Goal: Task Accomplishment & Management: Manage account settings

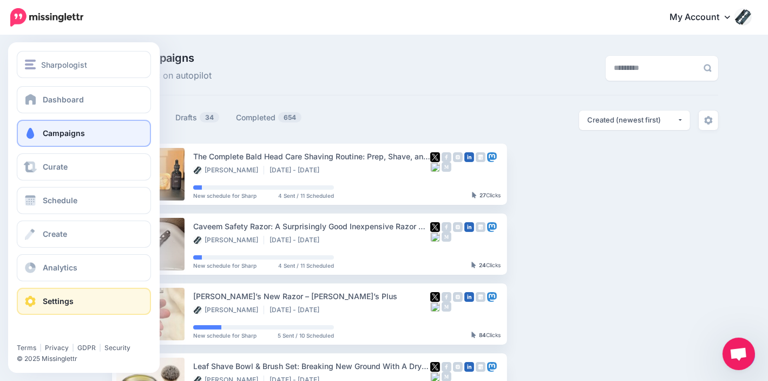
click at [64, 298] on span "Settings" at bounding box center [58, 300] width 31 height 9
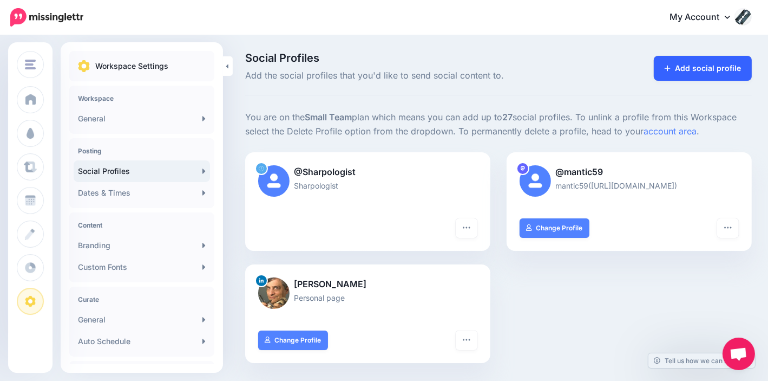
click at [721, 63] on link "Add social profile" at bounding box center [703, 68] width 98 height 25
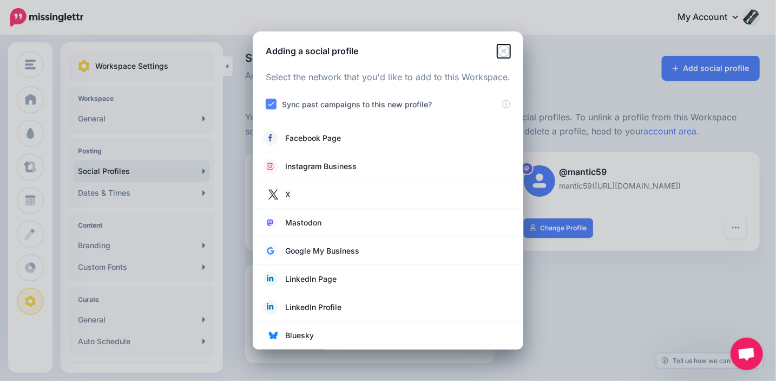
click at [508, 47] on icon "Close" at bounding box center [504, 50] width 12 height 12
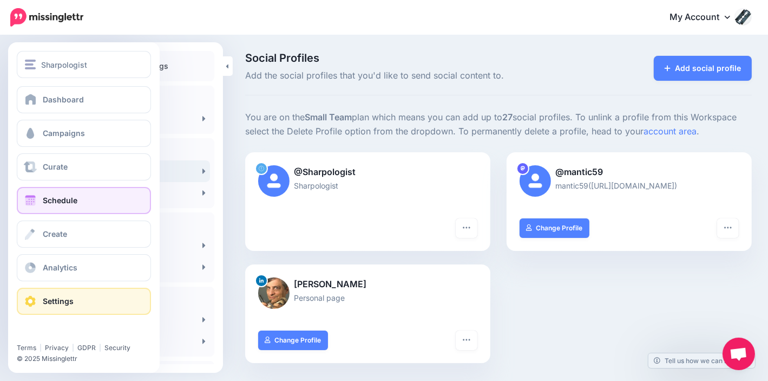
click at [63, 194] on link "Schedule" at bounding box center [84, 200] width 134 height 27
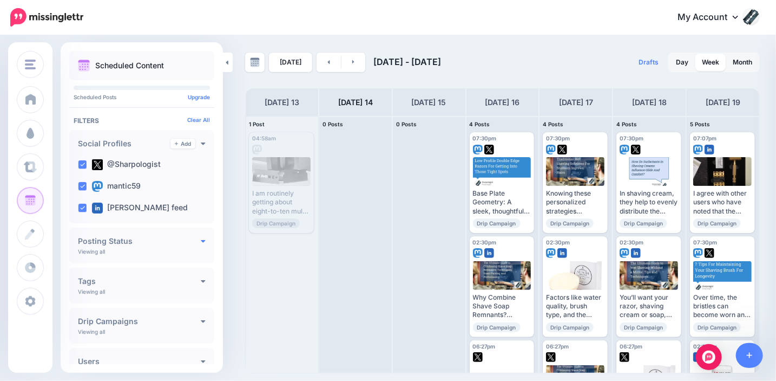
click at [201, 238] on icon at bounding box center [203, 241] width 5 height 8
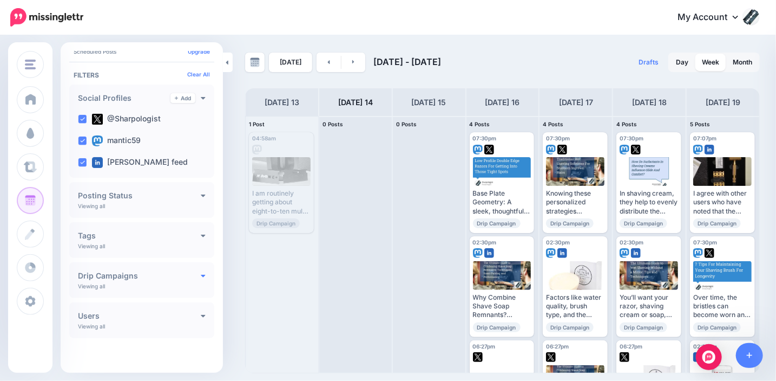
click at [201, 275] on icon at bounding box center [203, 275] width 5 height 8
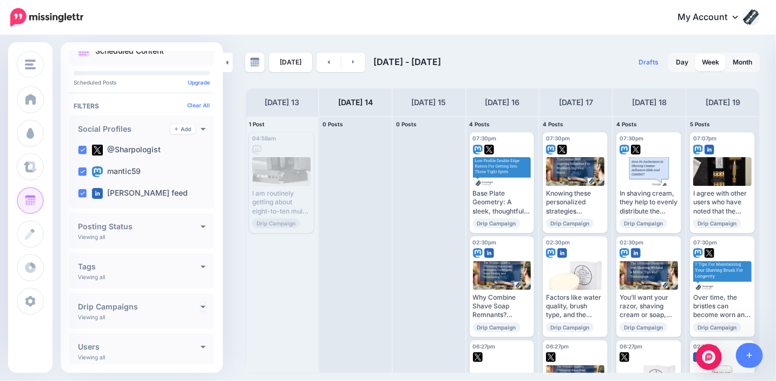
scroll to position [0, 0]
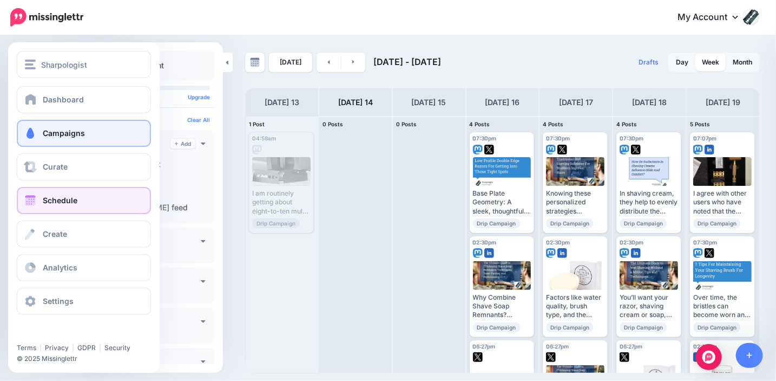
click at [83, 133] on span "Campaigns" at bounding box center [64, 132] width 42 height 9
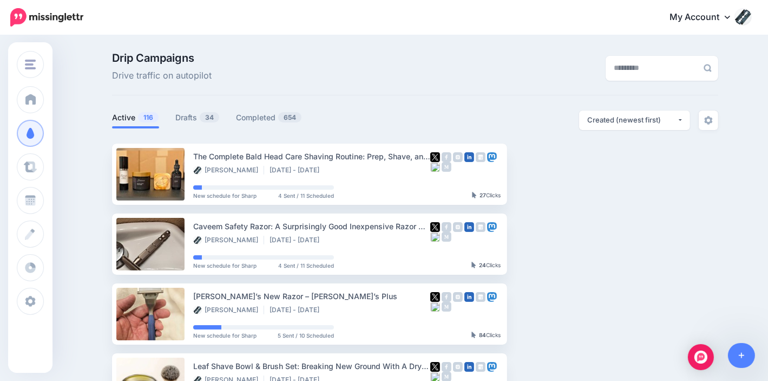
click at [715, 15] on link "My Account" at bounding box center [705, 17] width 93 height 27
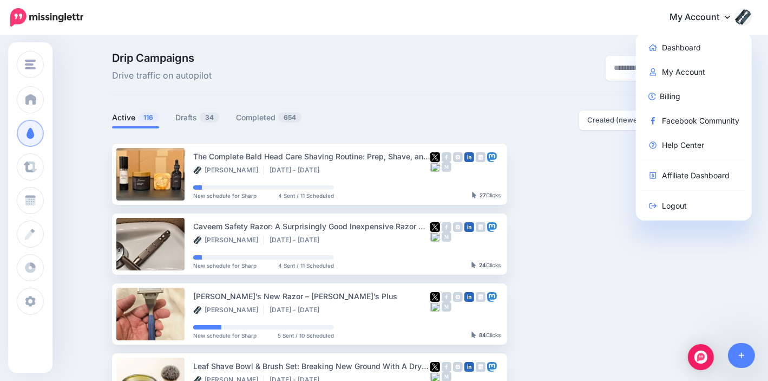
click at [715, 9] on link "My Account" at bounding box center [705, 17] width 93 height 27
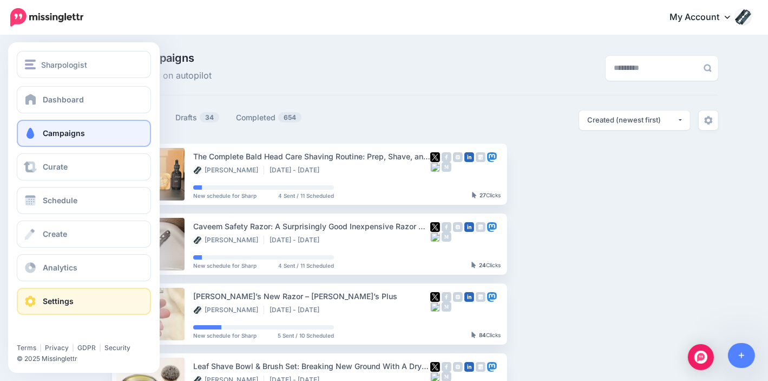
click at [56, 302] on span "Settings" at bounding box center [58, 300] width 31 height 9
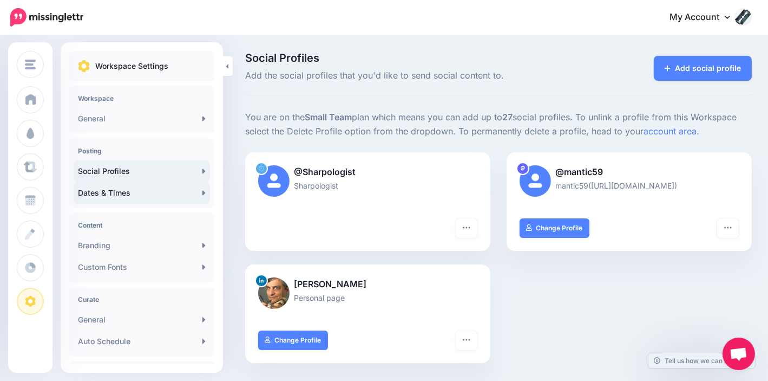
click at [158, 194] on link "Dates & Times" at bounding box center [142, 193] width 136 height 22
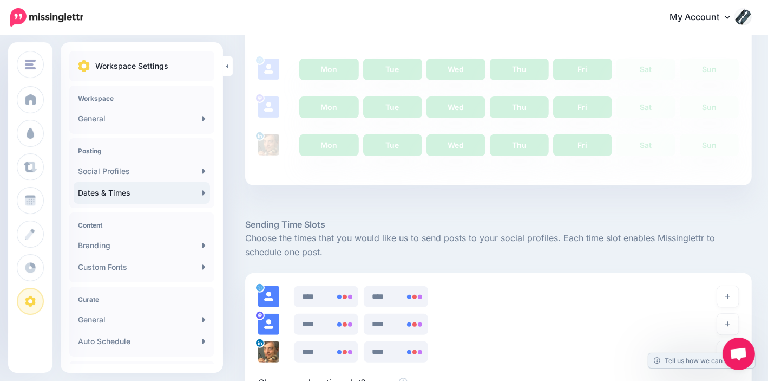
scroll to position [302, 0]
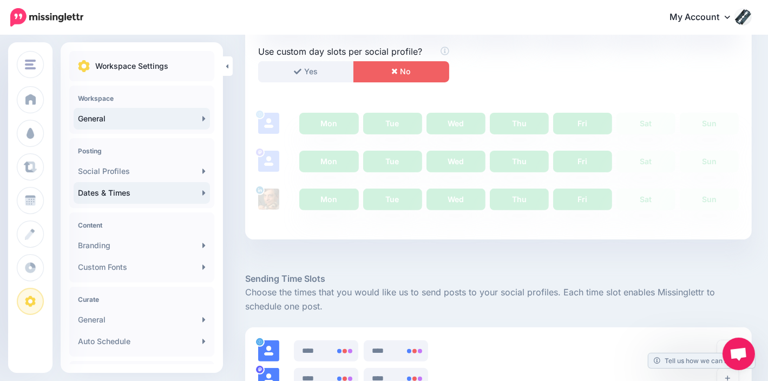
click at [197, 114] on link "General" at bounding box center [142, 119] width 136 height 22
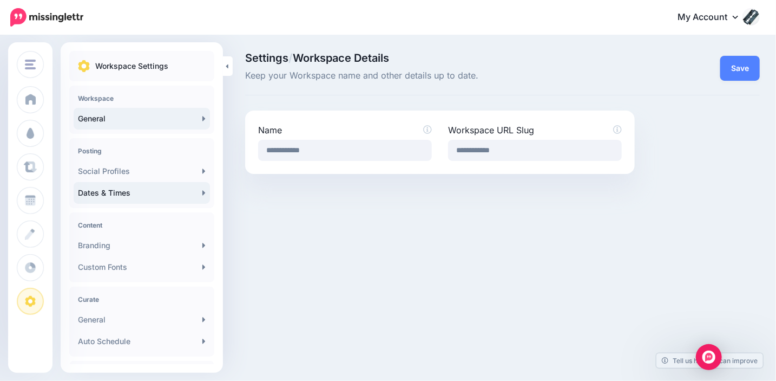
click at [203, 188] on icon at bounding box center [204, 192] width 3 height 9
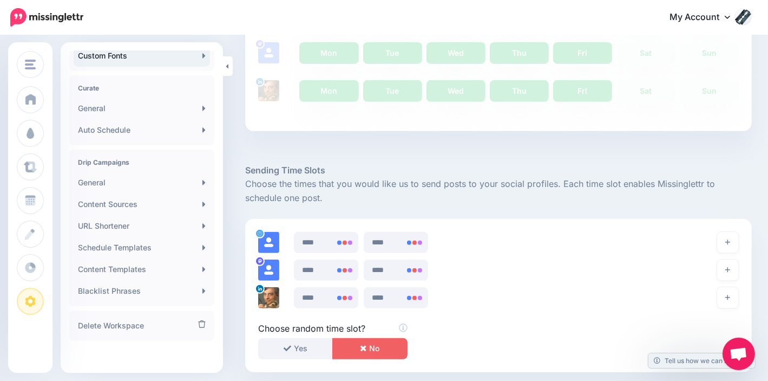
scroll to position [214, 0]
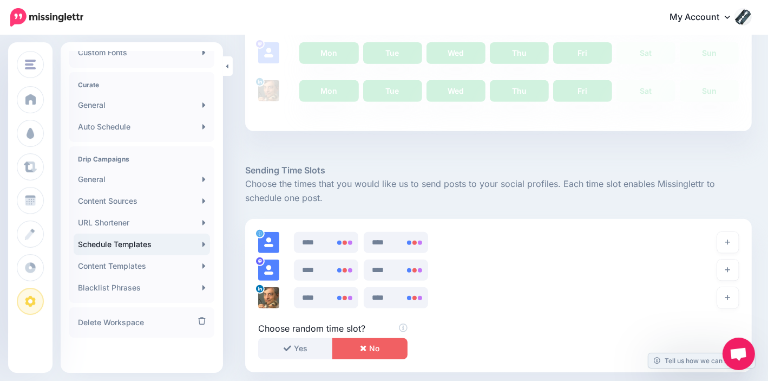
click at [198, 239] on link "Schedule Templates" at bounding box center [142, 244] width 136 height 22
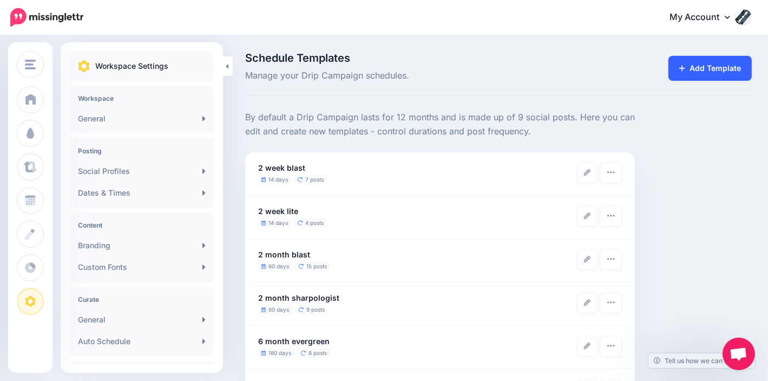
click at [731, 64] on link "Add Template" at bounding box center [710, 68] width 83 height 25
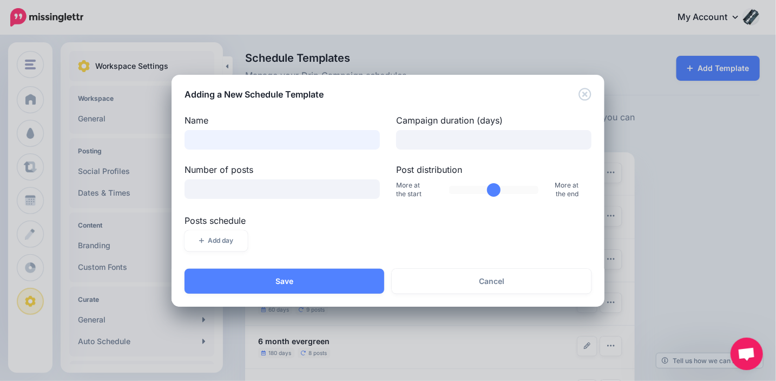
click at [364, 141] on input "Name" at bounding box center [282, 139] width 195 height 19
type input "*********"
click at [329, 194] on input "Number of posts" at bounding box center [282, 188] width 195 height 19
click at [433, 140] on input "Campaign duration (days)" at bounding box center [493, 139] width 195 height 19
type input "**"
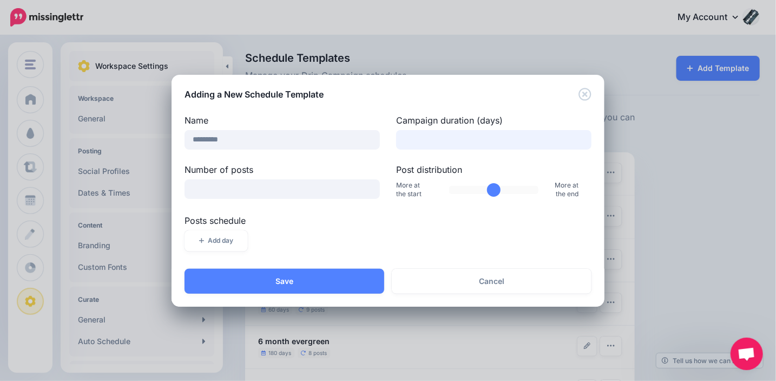
drag, startPoint x: 428, startPoint y: 135, endPoint x: 399, endPoint y: 139, distance: 28.9
click at [399, 139] on input "**" at bounding box center [493, 139] width 195 height 19
type input "****"
click at [344, 187] on input "Number of posts" at bounding box center [282, 188] width 195 height 19
type input "**"
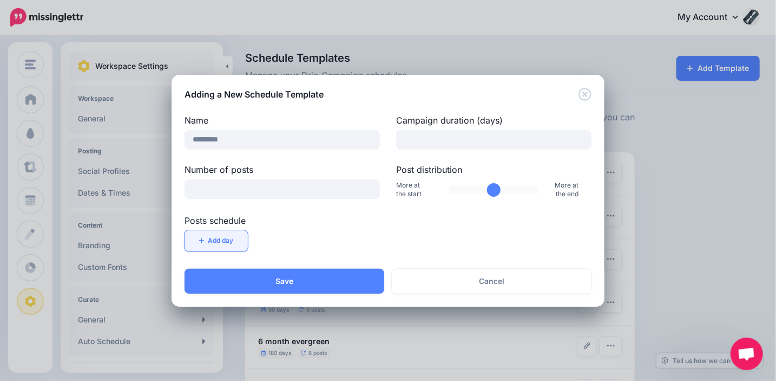
click at [221, 249] on button "Add day" at bounding box center [216, 240] width 63 height 21
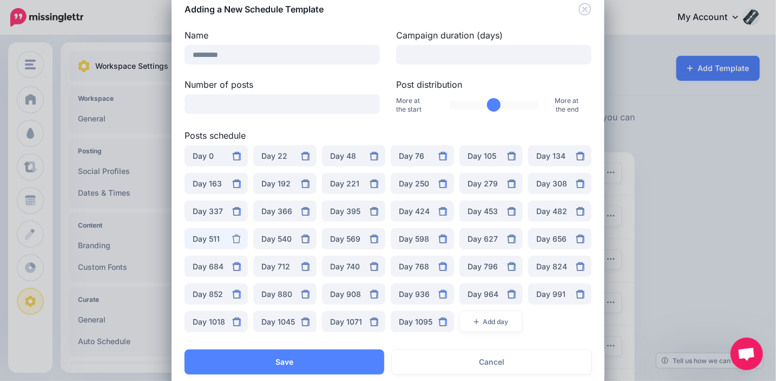
scroll to position [47, 0]
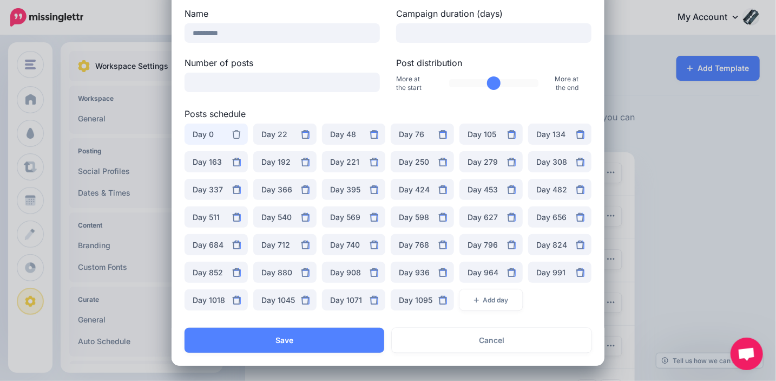
click at [195, 132] on div "Day 0" at bounding box center [216, 134] width 47 height 13
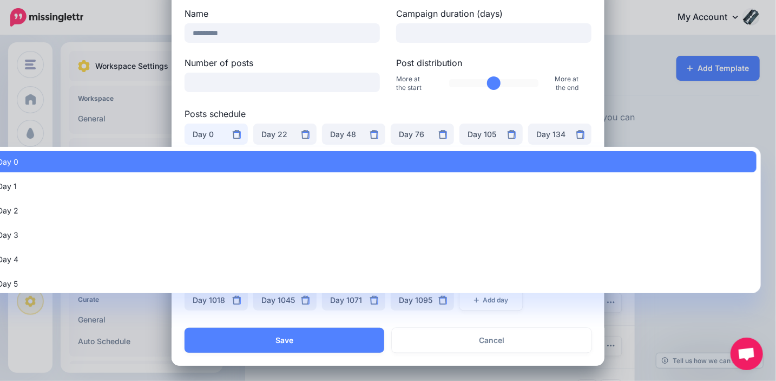
drag, startPoint x: 306, startPoint y: 156, endPoint x: 428, endPoint y: 157, distance: 121.8
click at [428, 157] on link "Day 0" at bounding box center [373, 161] width 768 height 21
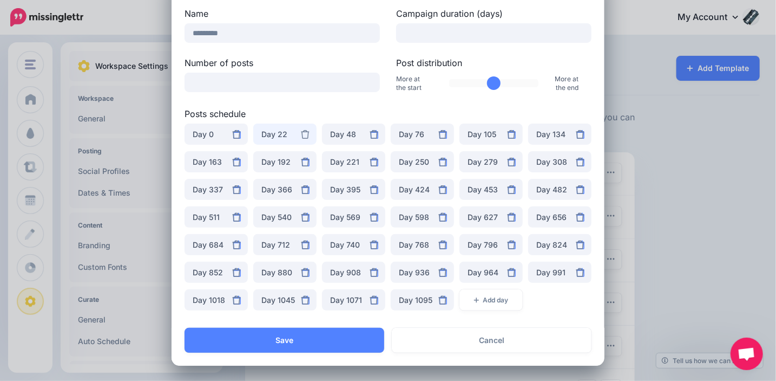
click at [282, 134] on div "Day 22" at bounding box center [285, 134] width 47 height 13
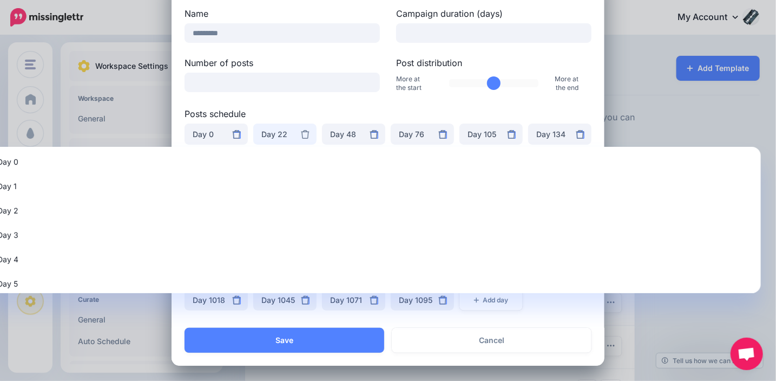
scroll to position [367, 0]
click at [406, 108] on label "Posts schedule" at bounding box center [388, 113] width 407 height 13
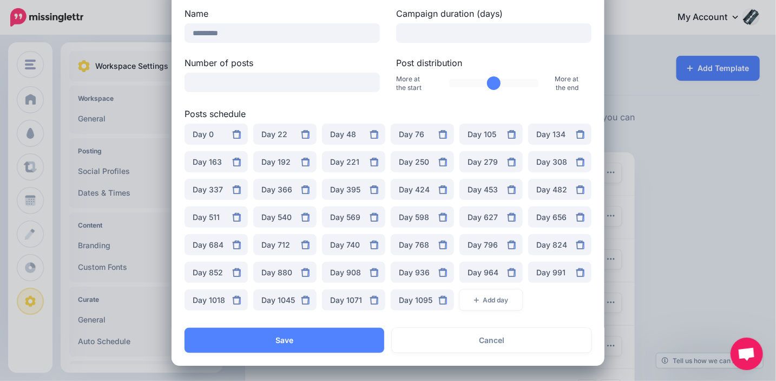
scroll to position [0, 0]
drag, startPoint x: 491, startPoint y: 83, endPoint x: 478, endPoint y: 82, distance: 13.0
click at [478, 82] on input "Post distribution" at bounding box center [494, 83] width 90 height 8
drag, startPoint x: 476, startPoint y: 81, endPoint x: 458, endPoint y: 79, distance: 19.1
click at [458, 79] on input "Post distribution" at bounding box center [494, 83] width 90 height 8
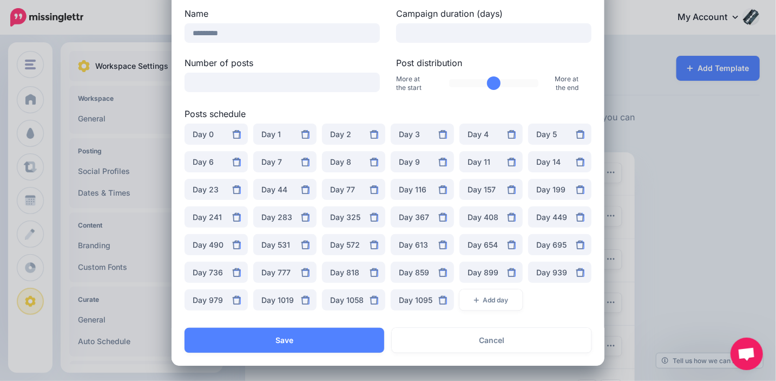
click at [476, 81] on input "Post distribution" at bounding box center [494, 83] width 90 height 8
drag, startPoint x: 455, startPoint y: 82, endPoint x: 469, endPoint y: 92, distance: 17.9
click at [489, 81] on input "Post distribution" at bounding box center [494, 83] width 90 height 8
click at [487, 82] on input "Post distribution" at bounding box center [494, 83] width 90 height 8
type input "**"
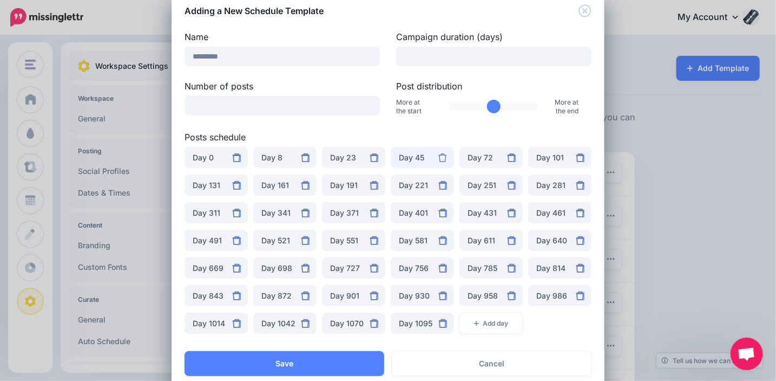
scroll to position [47, 0]
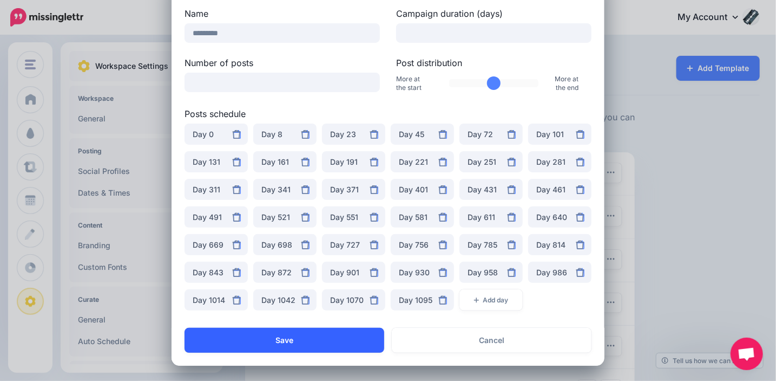
click at [290, 342] on button "Save" at bounding box center [285, 340] width 200 height 25
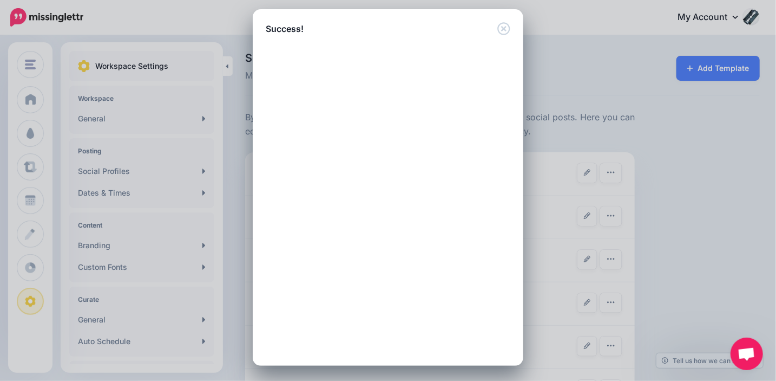
scroll to position [0, 0]
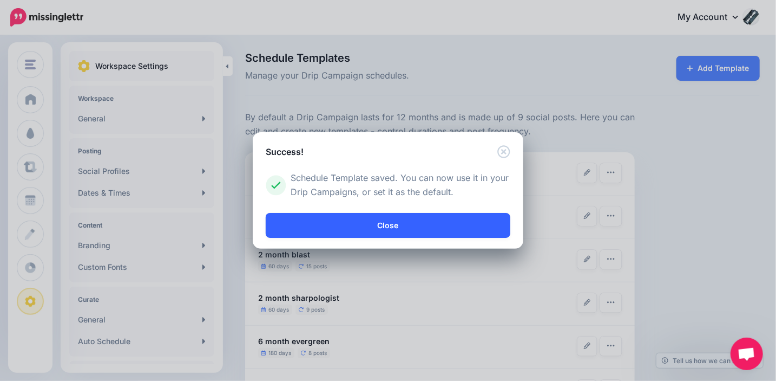
click at [388, 220] on link "Close" at bounding box center [388, 225] width 245 height 25
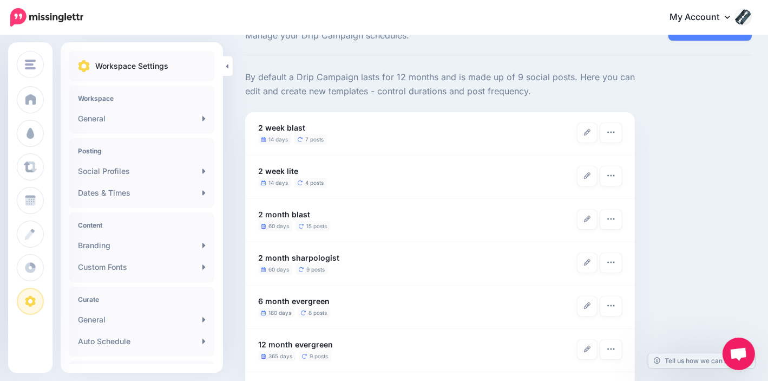
scroll to position [177, 0]
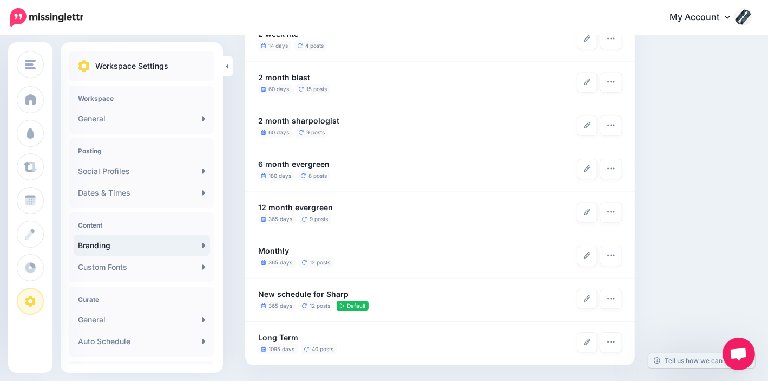
click at [203, 246] on icon at bounding box center [204, 245] width 3 height 9
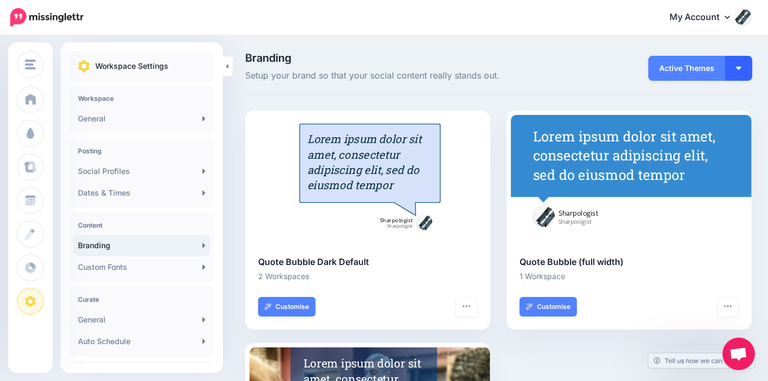
click at [742, 67] on img "button" at bounding box center [738, 68] width 5 height 3
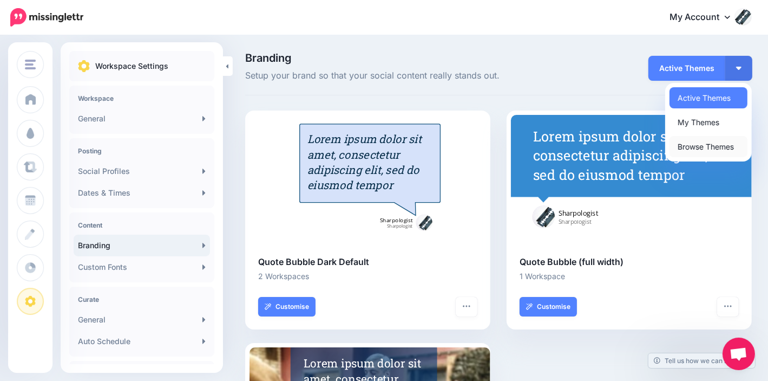
click at [725, 147] on link "Browse Themes" at bounding box center [709, 146] width 78 height 21
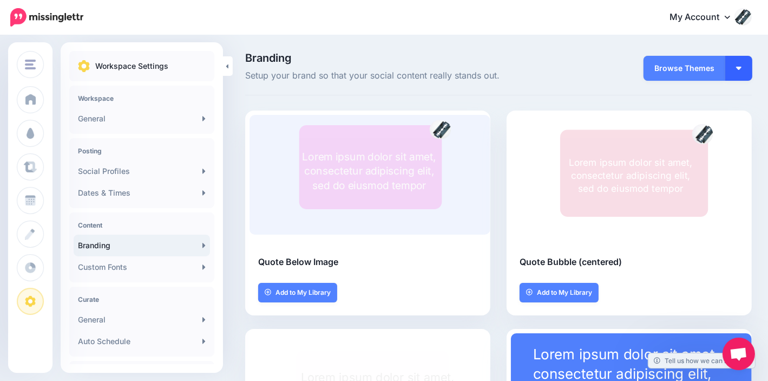
click at [753, 71] on button "button" at bounding box center [739, 68] width 27 height 25
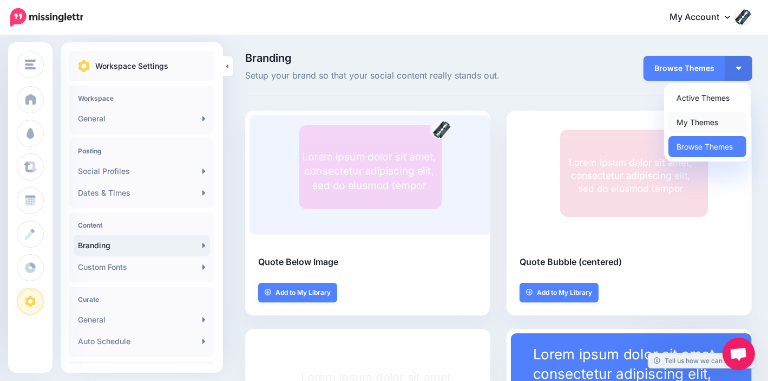
click at [736, 125] on link "My Themes" at bounding box center [708, 122] width 78 height 21
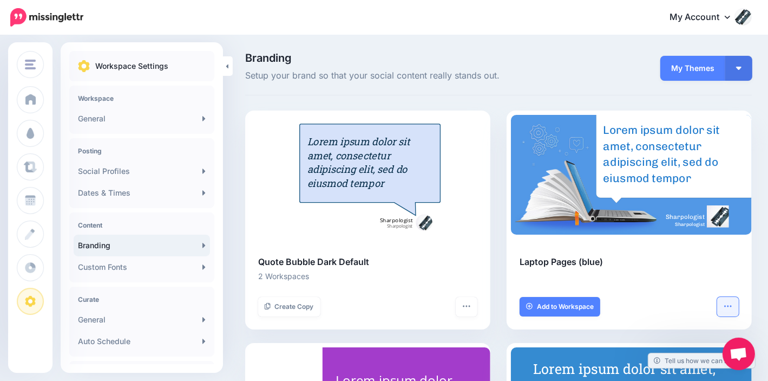
click at [733, 307] on icon "button" at bounding box center [728, 306] width 9 height 9
click at [543, 86] on div "Branding Setup your brand so that your social content really stands out. My The…" at bounding box center [498, 74] width 507 height 43
click at [742, 67] on img "button" at bounding box center [738, 68] width 5 height 3
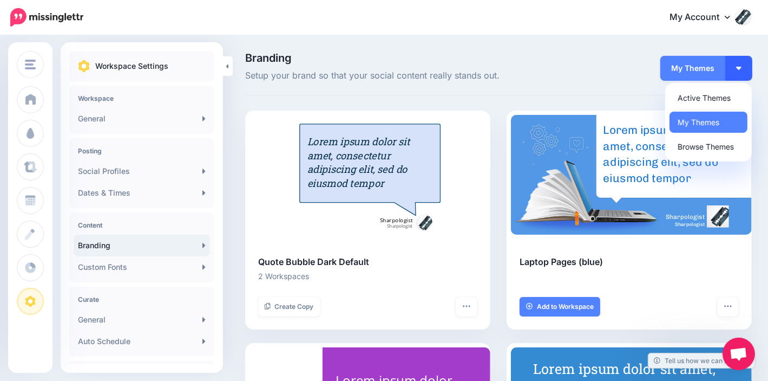
click at [742, 67] on img "button" at bounding box center [738, 68] width 5 height 3
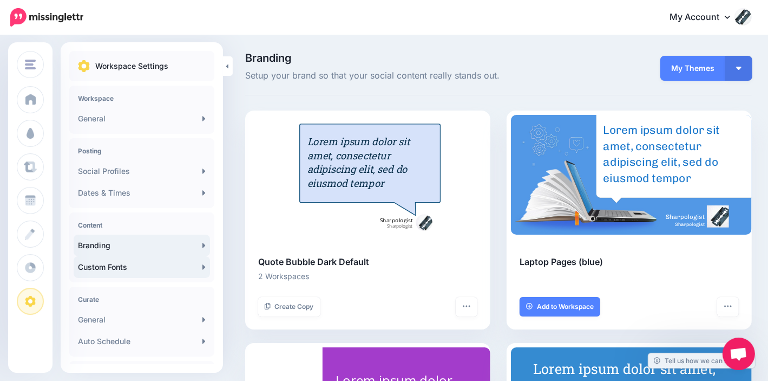
click at [165, 263] on link "Custom Fonts" at bounding box center [142, 267] width 136 height 22
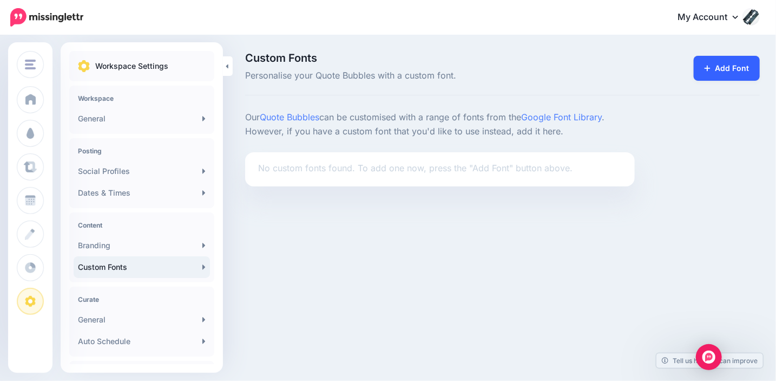
click at [732, 68] on link "Add Font" at bounding box center [727, 68] width 66 height 25
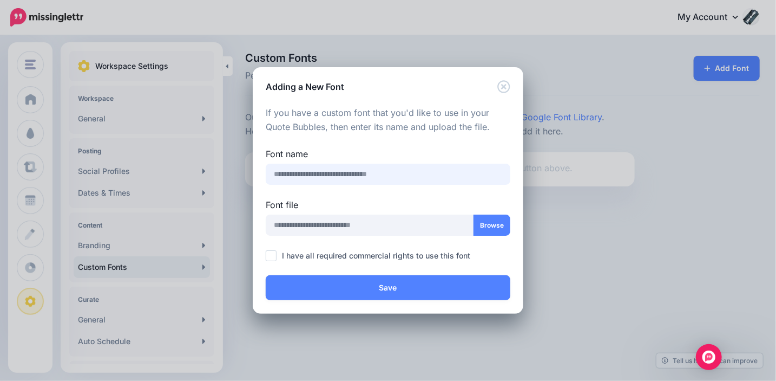
click at [395, 175] on input "text" at bounding box center [388, 174] width 245 height 21
click at [499, 90] on icon "Close" at bounding box center [504, 86] width 12 height 12
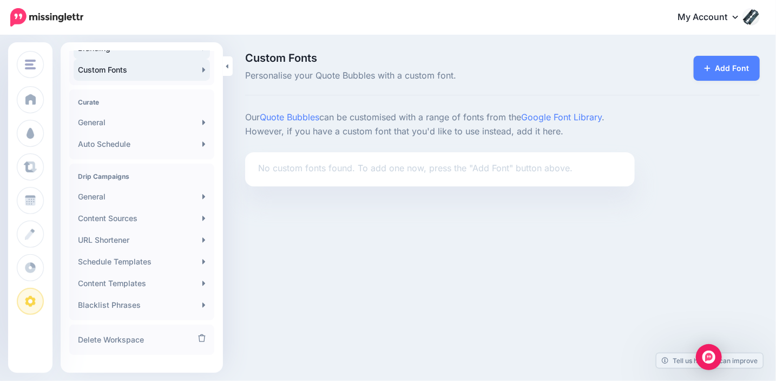
scroll to position [214, 0]
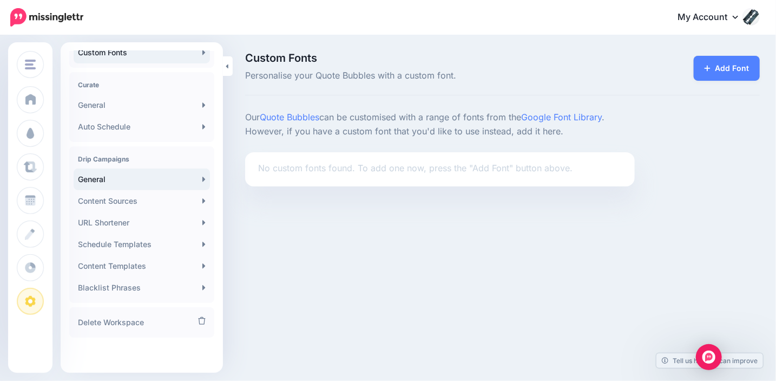
click at [195, 177] on link "General" at bounding box center [142, 179] width 136 height 22
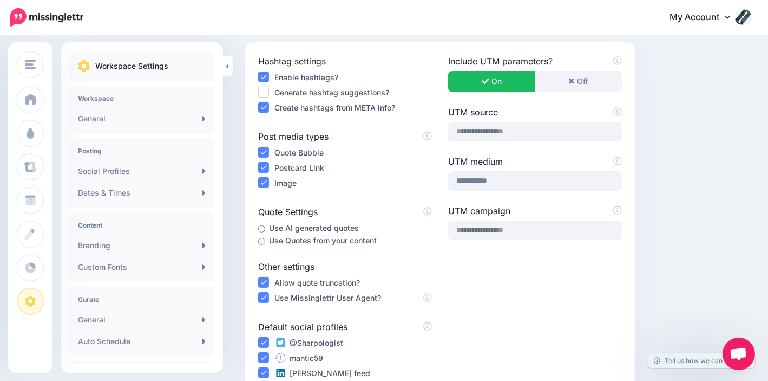
scroll to position [108, 0]
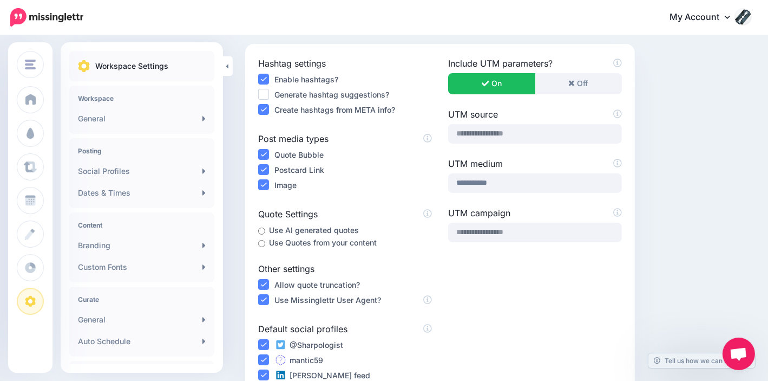
drag, startPoint x: 242, startPoint y: 170, endPoint x: 249, endPoint y: 168, distance: 7.2
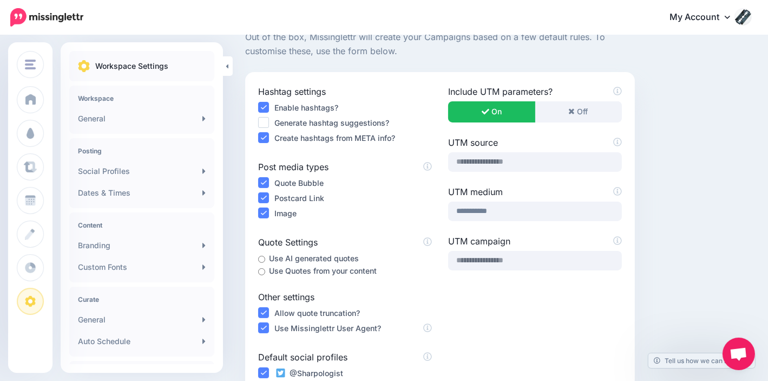
scroll to position [54, 0]
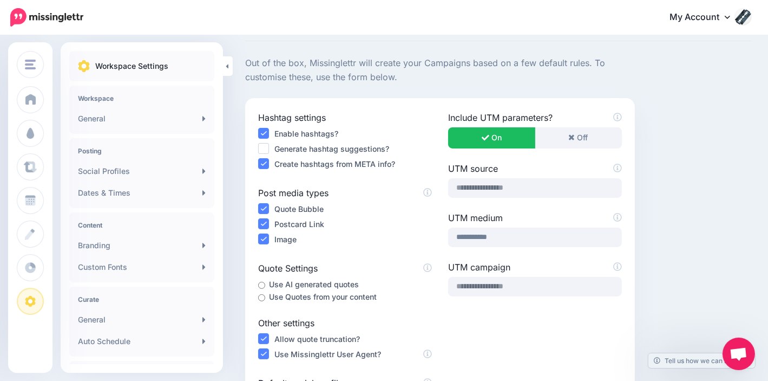
drag, startPoint x: 249, startPoint y: 168, endPoint x: 232, endPoint y: 121, distance: 50.7
click at [232, 121] on div "Campaign Settings / General Customise default Drip Campaign settings. Save Hash…" at bounding box center [384, 337] width 768 height 711
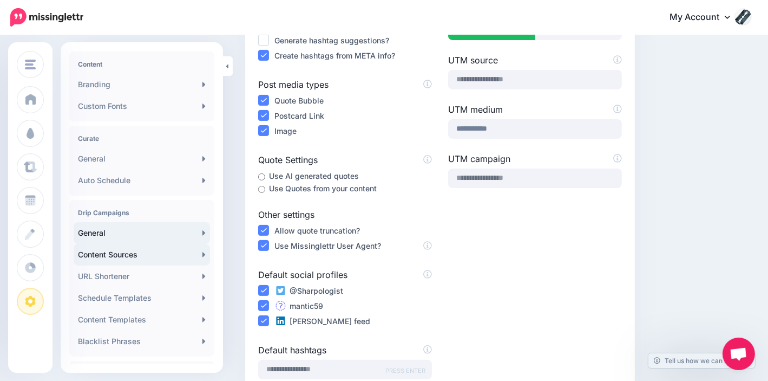
scroll to position [214, 0]
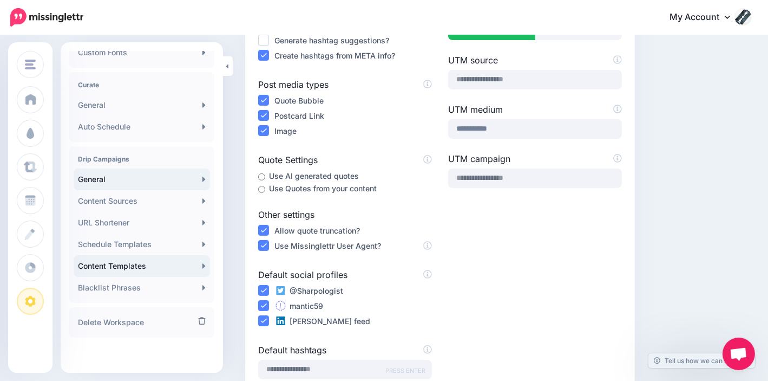
click at [174, 267] on link "Content Templates" at bounding box center [142, 266] width 136 height 22
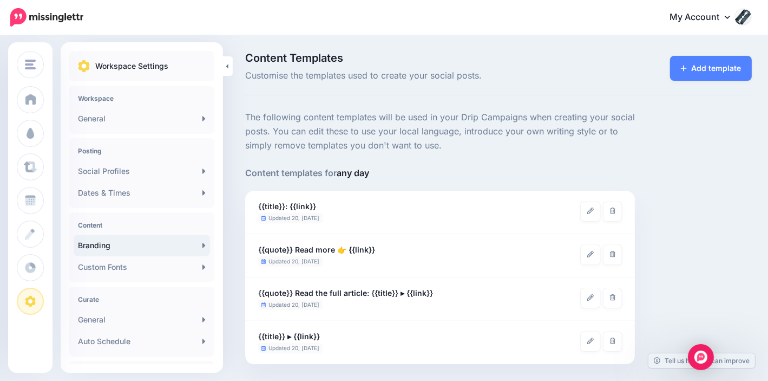
click at [193, 244] on link "Branding" at bounding box center [142, 245] width 136 height 22
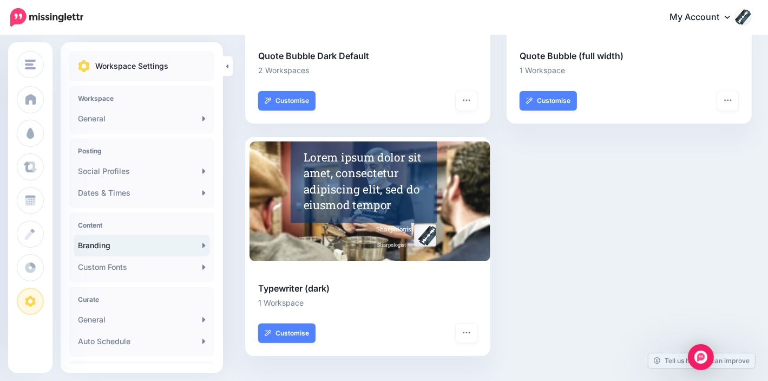
scroll to position [210, 0]
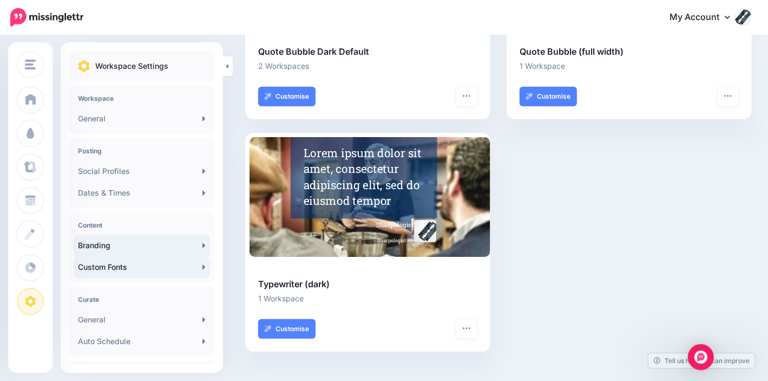
click at [179, 270] on link "Custom Fonts" at bounding box center [142, 267] width 136 height 22
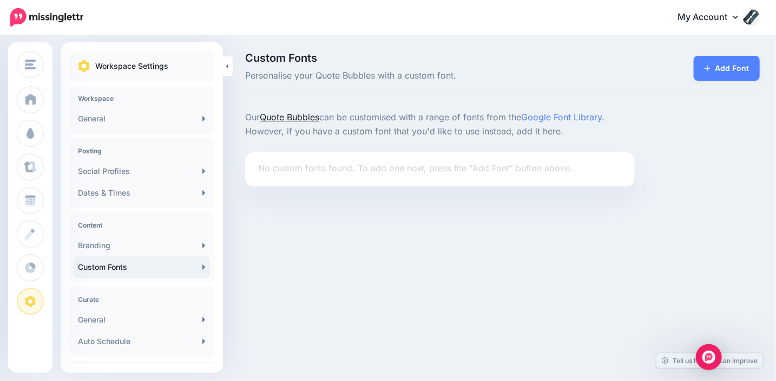
click at [313, 116] on link "Quote Bubbles" at bounding box center [290, 117] width 60 height 11
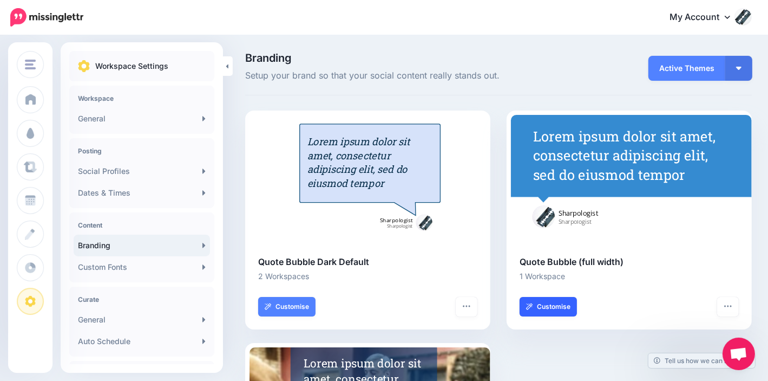
click at [552, 309] on link "Customise" at bounding box center [548, 306] width 57 height 19
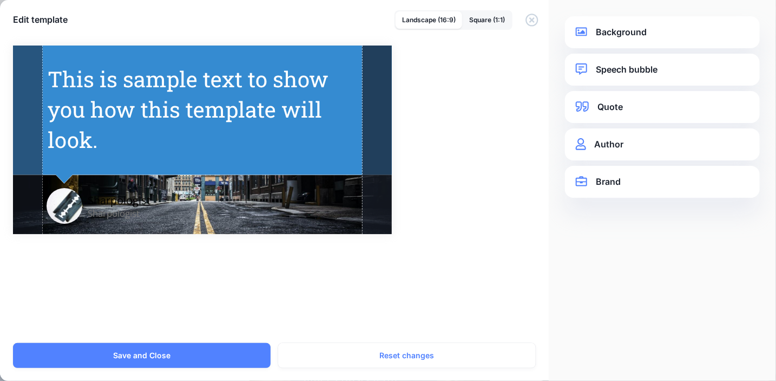
click at [688, 102] on link "Quote" at bounding box center [662, 107] width 173 height 15
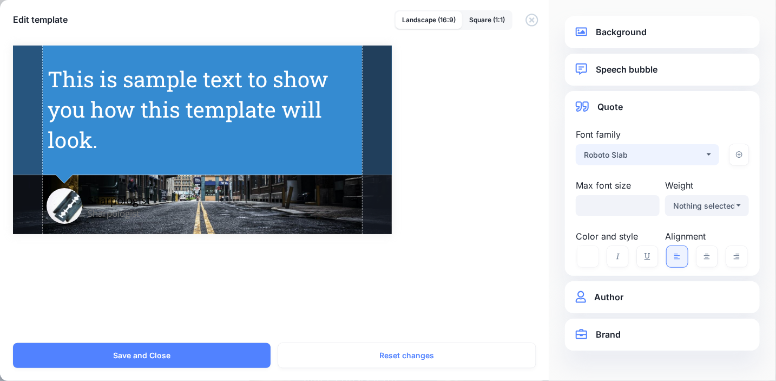
click at [658, 151] on div "Roboto Slab" at bounding box center [644, 154] width 121 height 13
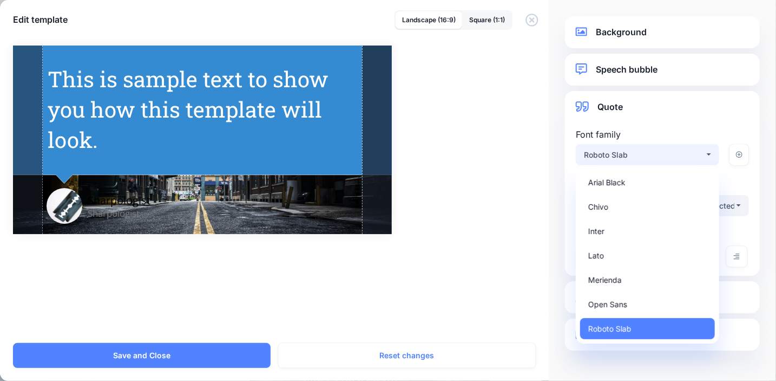
click at [667, 153] on div "Roboto Slab" at bounding box center [644, 154] width 121 height 13
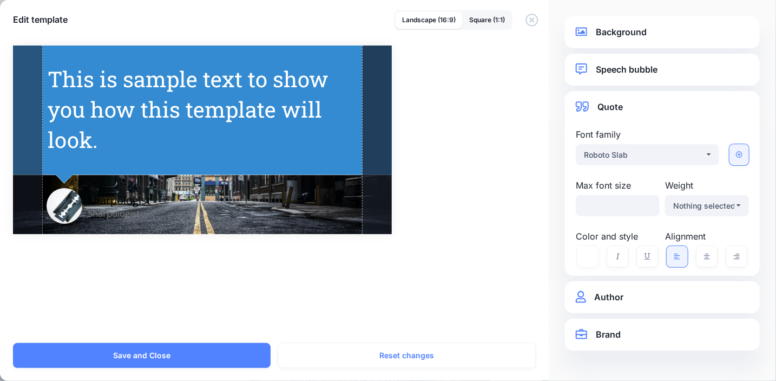
click at [740, 156] on icon at bounding box center [739, 155] width 6 height 6
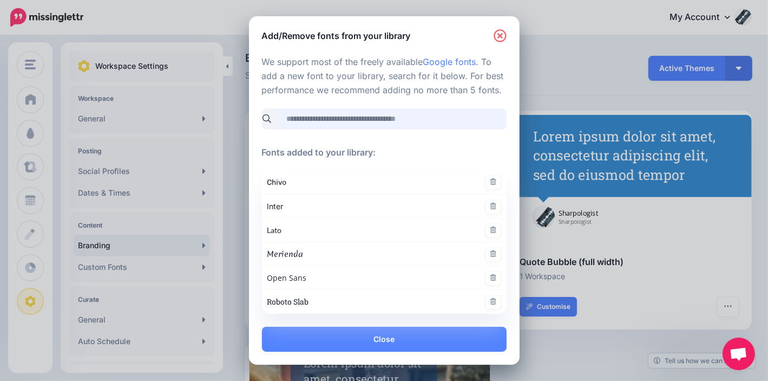
click at [442, 123] on input "search" at bounding box center [393, 118] width 228 height 21
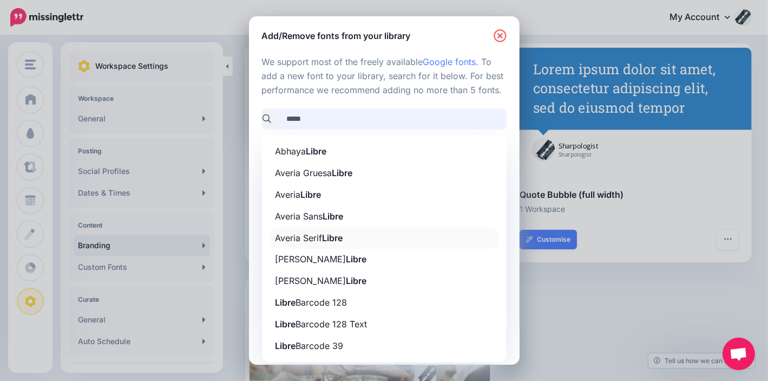
scroll to position [48, 0]
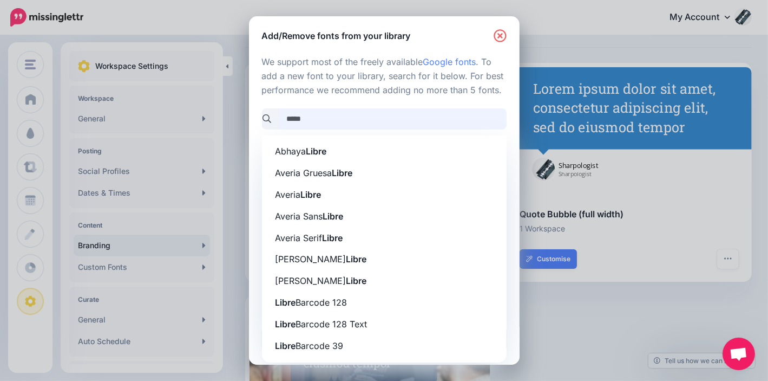
drag, startPoint x: 306, startPoint y: 118, endPoint x: 290, endPoint y: 118, distance: 15.7
click at [284, 116] on input "*****" at bounding box center [393, 118] width 228 height 21
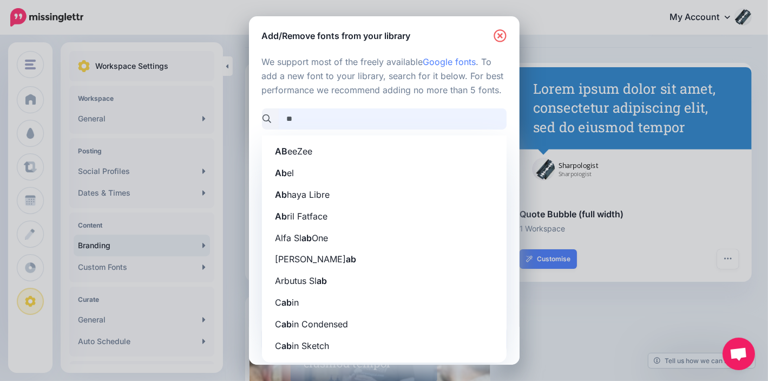
type input "**"
click at [498, 31] on icon "button" at bounding box center [500, 35] width 12 height 12
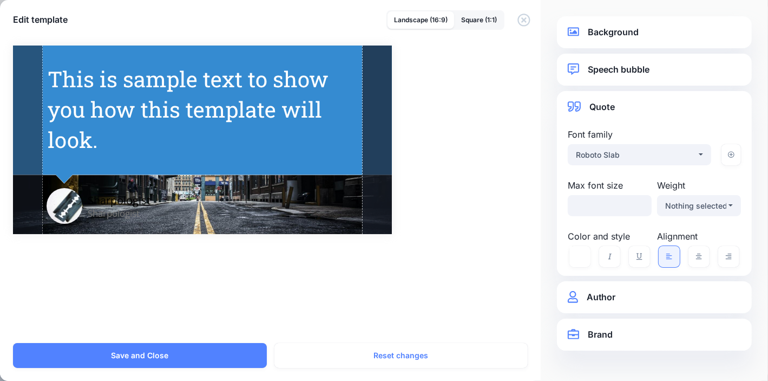
scroll to position [0, 0]
click at [487, 22] on link "Square (1:1)" at bounding box center [479, 19] width 49 height 17
select select "***"
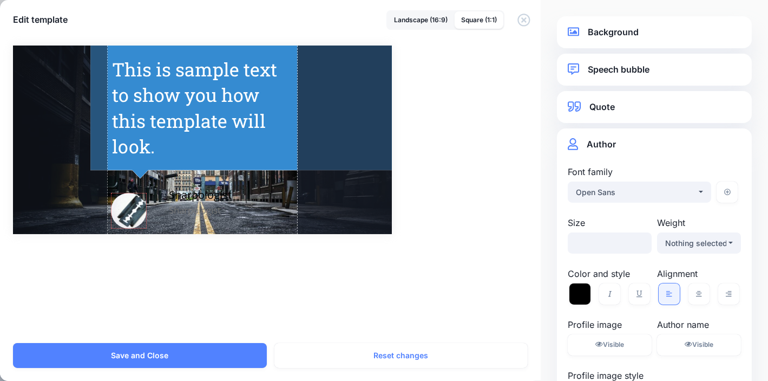
drag, startPoint x: 149, startPoint y: 197, endPoint x: 135, endPoint y: 206, distance: 16.4
click at [135, 206] on div at bounding box center [129, 211] width 36 height 36
drag, startPoint x: 201, startPoint y: 195, endPoint x: 183, endPoint y: 214, distance: 26.0
click at [183, 214] on div "Combined Shape Created with Sketch. Sharpologist Sharpologist" at bounding box center [202, 139] width 379 height 188
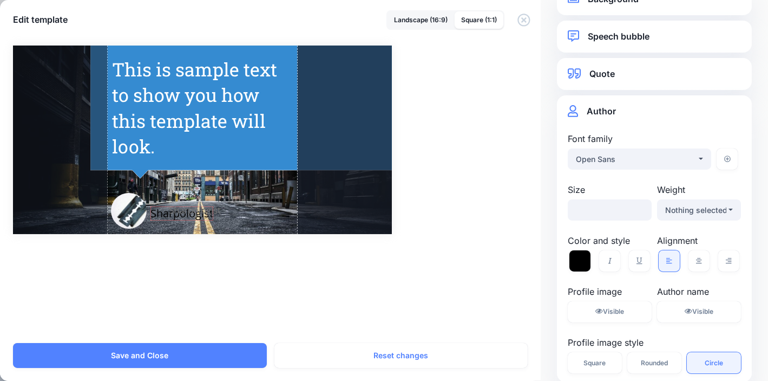
scroll to position [87, 0]
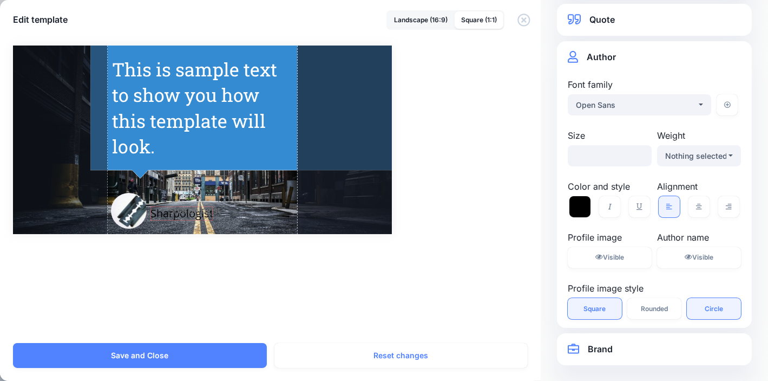
click at [596, 309] on span "Square" at bounding box center [595, 308] width 22 height 6
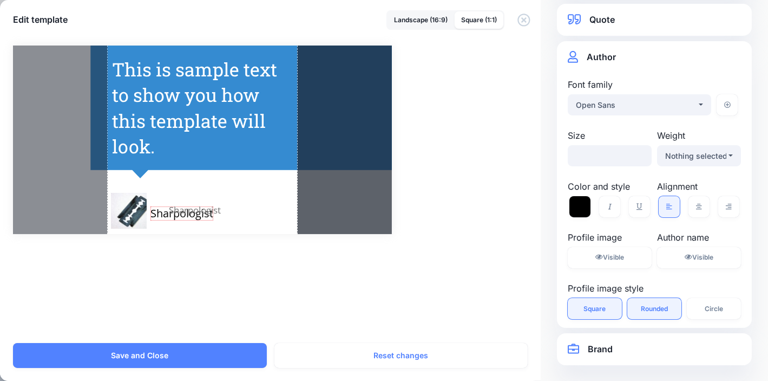
click at [643, 311] on span "Rounded" at bounding box center [654, 308] width 27 height 6
click at [703, 315] on link "Circle" at bounding box center [714, 308] width 54 height 21
click at [602, 309] on span "Square" at bounding box center [595, 308] width 22 height 6
click at [651, 305] on span "Rounded" at bounding box center [654, 308] width 27 height 6
click at [139, 202] on div at bounding box center [132, 211] width 36 height 36
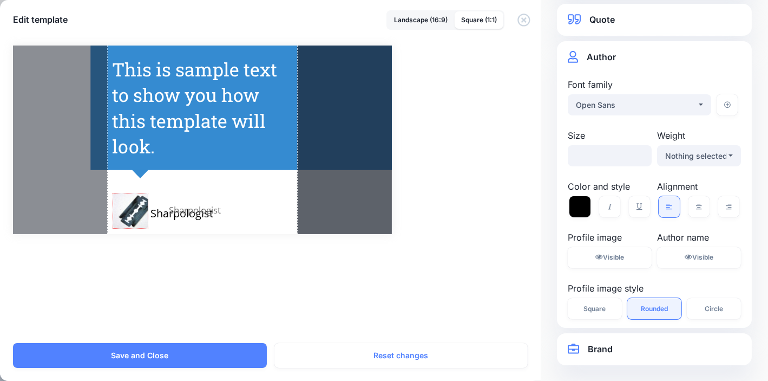
click at [134, 204] on div at bounding box center [131, 211] width 36 height 36
click at [445, 249] on div "Combined Shape Created with Sketch. Sharpologist Sharpologist /" at bounding box center [384, 187] width 768 height 310
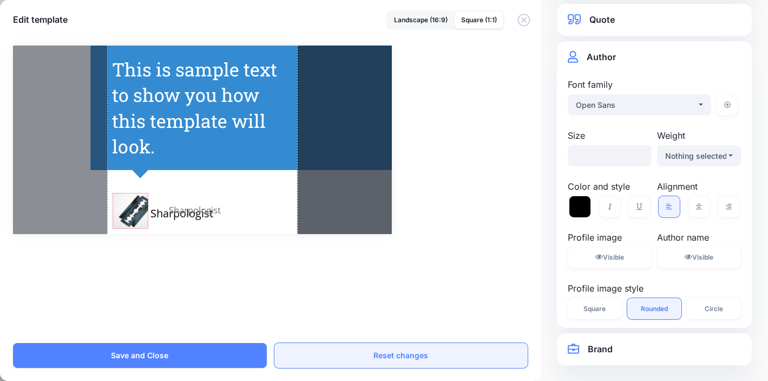
click at [415, 351] on button "Reset changes" at bounding box center [402, 355] width 254 height 25
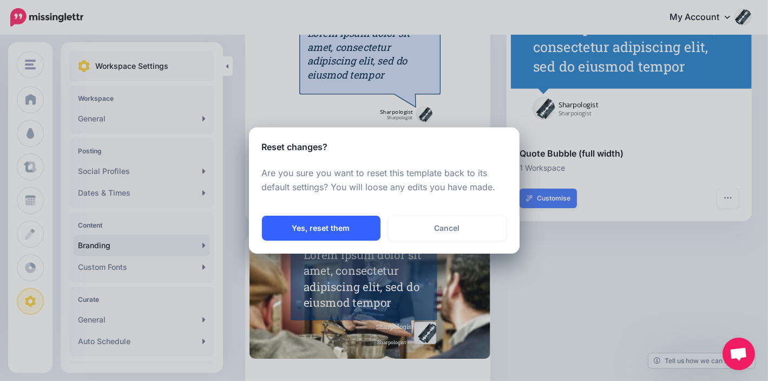
click at [357, 232] on button "Yes, reset them" at bounding box center [321, 227] width 119 height 25
select select "***"
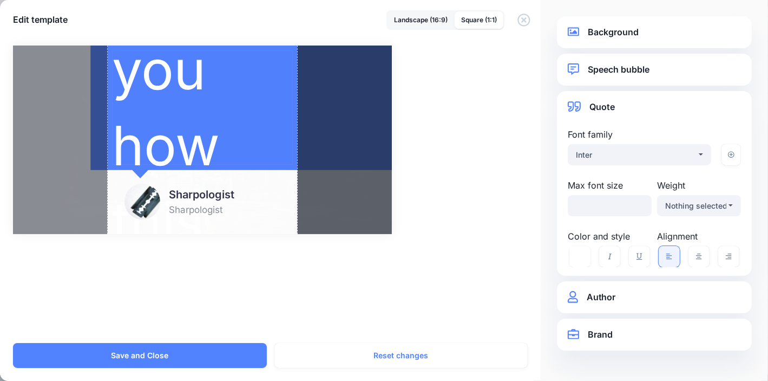
scroll to position [0, 0]
click at [221, 127] on div "This is sample text to show you how this template will look." at bounding box center [202, 108] width 181 height 758
drag, startPoint x: 609, startPoint y: 203, endPoint x: 576, endPoint y: 203, distance: 33.6
click at [576, 203] on input "***" at bounding box center [610, 205] width 84 height 21
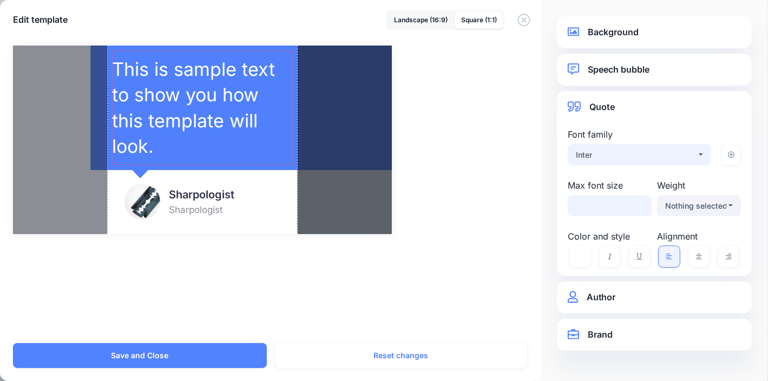
type input "**"
click at [619, 152] on div "Inter" at bounding box center [636, 154] width 121 height 13
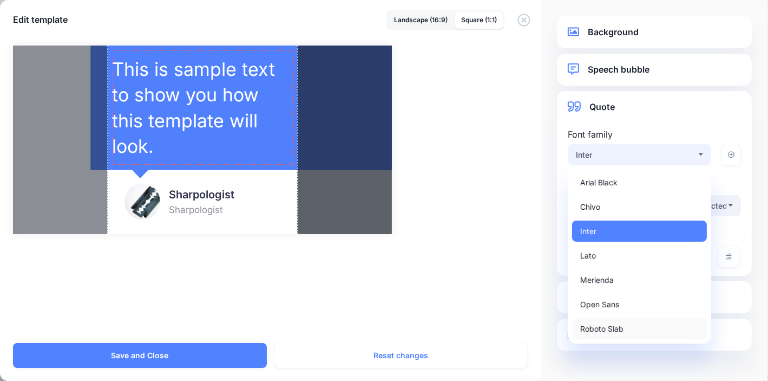
click at [635, 324] on link "Roboto Slab" at bounding box center [639, 328] width 135 height 21
select select "***"
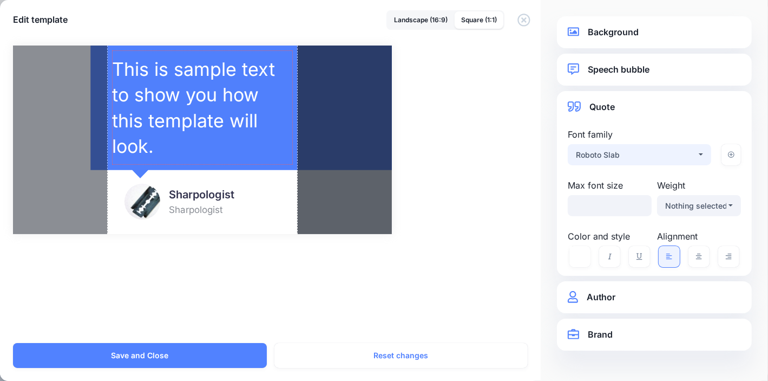
select select "***"
click at [641, 297] on link "Author" at bounding box center [654, 297] width 173 height 15
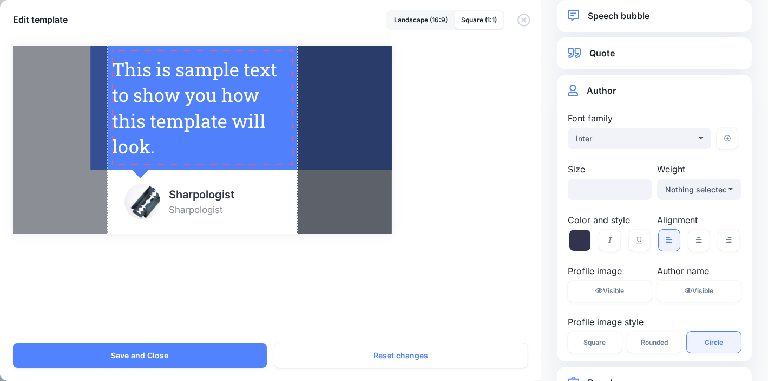
scroll to position [54, 0]
click at [693, 134] on button "Inter" at bounding box center [639, 137] width 143 height 21
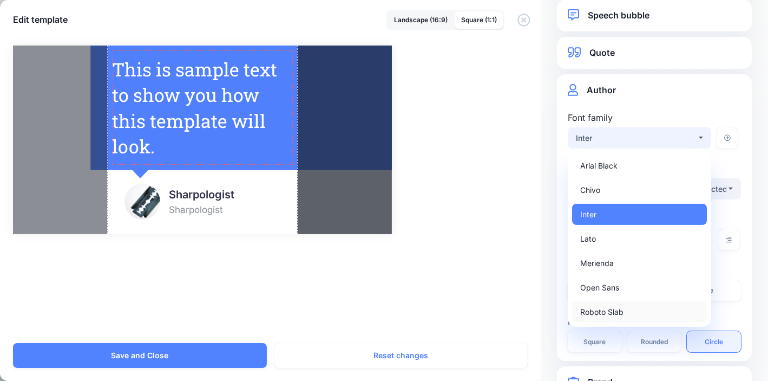
click at [635, 317] on link "Roboto Slab" at bounding box center [639, 311] width 135 height 21
select select "***"
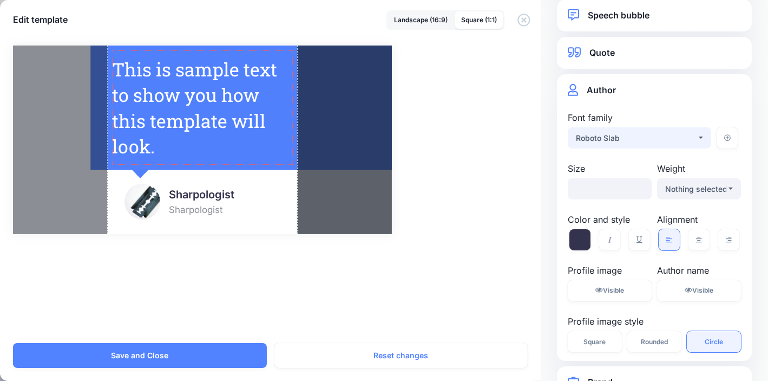
select select "***"
click at [658, 345] on span "Rounded" at bounding box center [654, 341] width 27 height 6
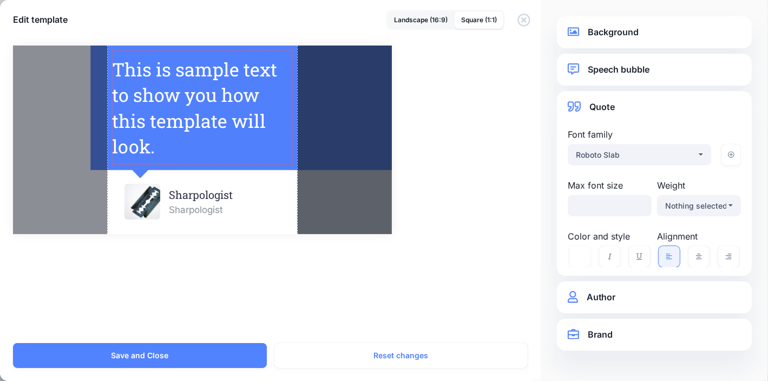
scroll to position [0, 0]
click at [219, 103] on div "This is sample text to show you how this template will look." at bounding box center [204, 107] width 181 height 103
click at [227, 254] on div "Combined Shape Created with Sketch. Sharpologist Sharpologist /" at bounding box center [384, 187] width 768 height 310
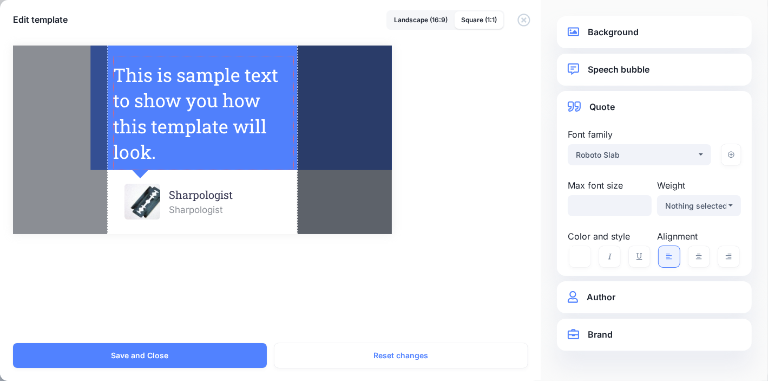
click at [219, 124] on div "This is sample text to show you how this template will look." at bounding box center [203, 112] width 181 height 103
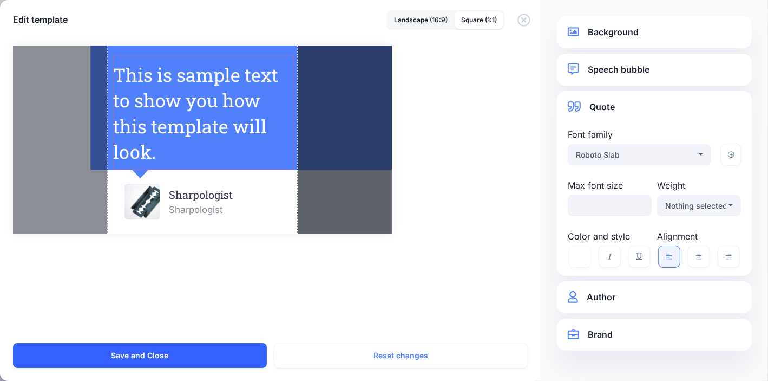
click at [160, 358] on button "Save and Close" at bounding box center [140, 355] width 254 height 25
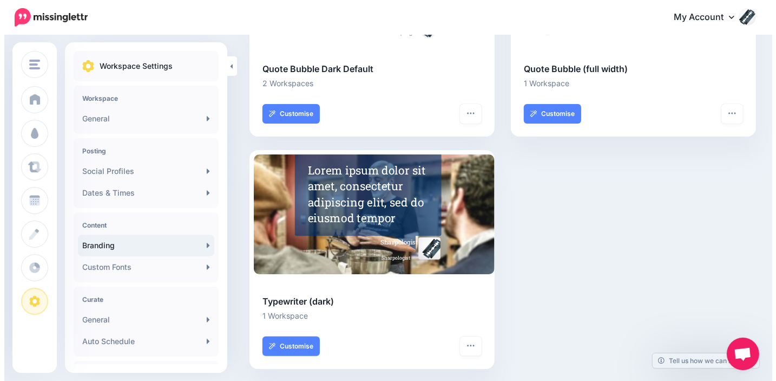
scroll to position [210, 0]
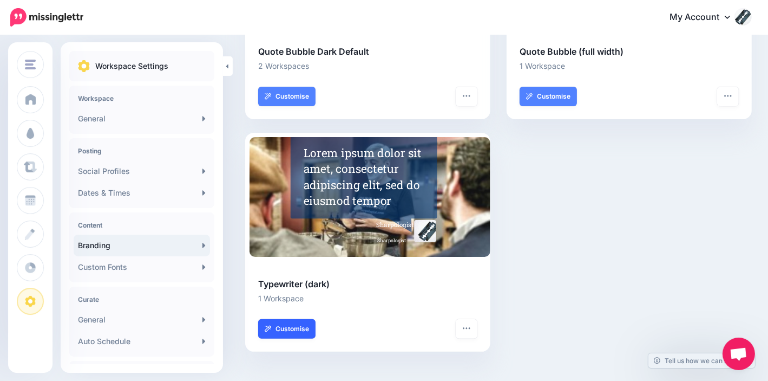
click at [301, 332] on link "Customise" at bounding box center [286, 328] width 57 height 19
type input "***"
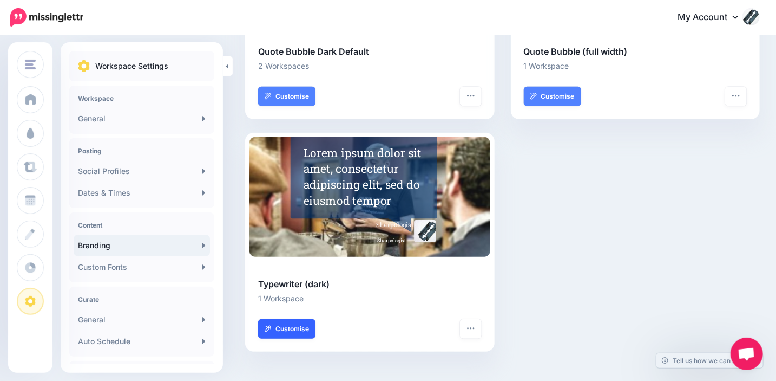
select select "***"
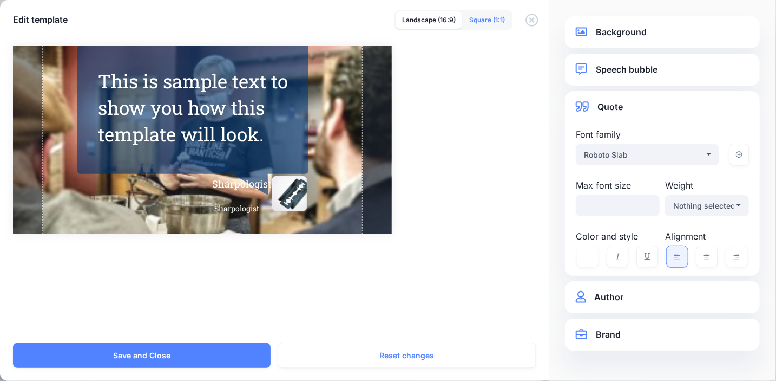
click at [488, 19] on link "Square (1:1)" at bounding box center [487, 19] width 49 height 17
type input "**"
select select "***"
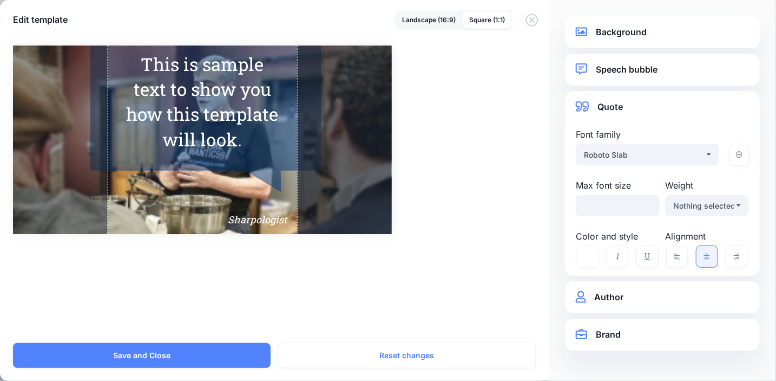
drag, startPoint x: 70, startPoint y: 149, endPoint x: 80, endPoint y: 145, distance: 10.2
click at [80, 145] on div at bounding box center [60, 139] width 95 height 188
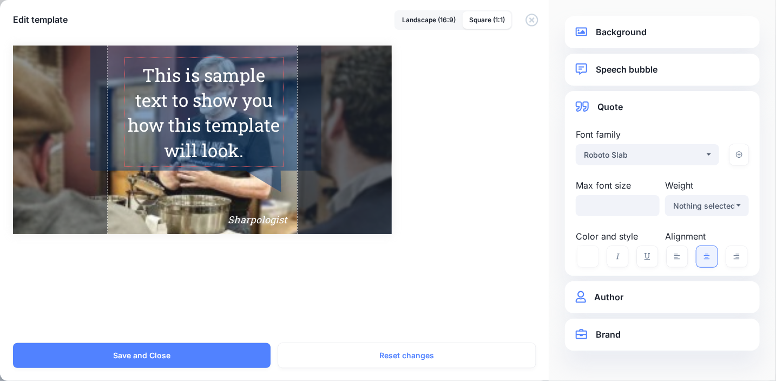
drag, startPoint x: 258, startPoint y: 151, endPoint x: 259, endPoint y: 162, distance: 11.0
click at [259, 162] on div "This is sample text to show you how this template will look." at bounding box center [204, 111] width 159 height 109
click at [612, 36] on link "Background" at bounding box center [662, 32] width 173 height 15
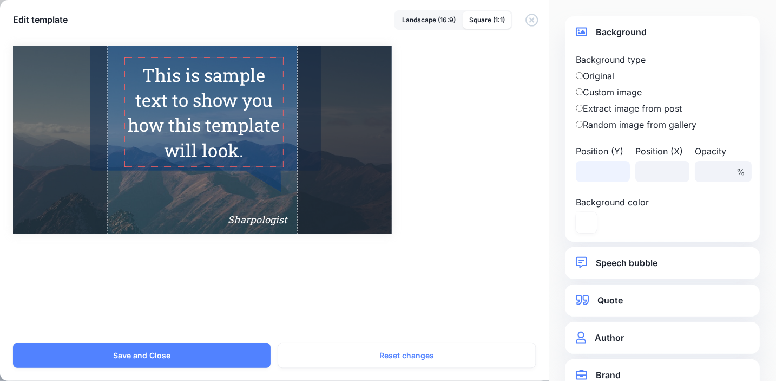
click at [587, 166] on input "number" at bounding box center [603, 171] width 54 height 21
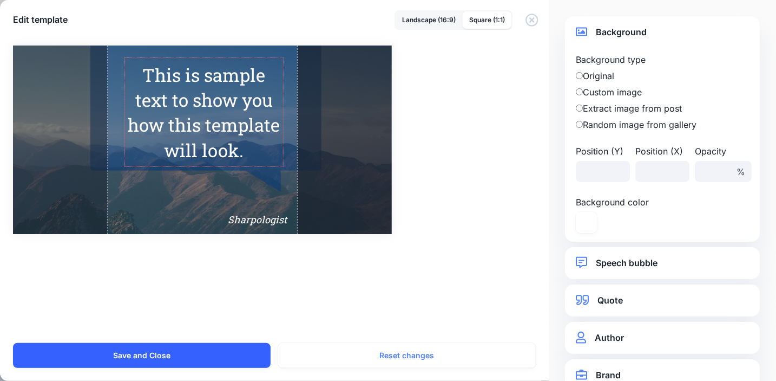
click at [144, 352] on button "Save and Close" at bounding box center [142, 355] width 258 height 25
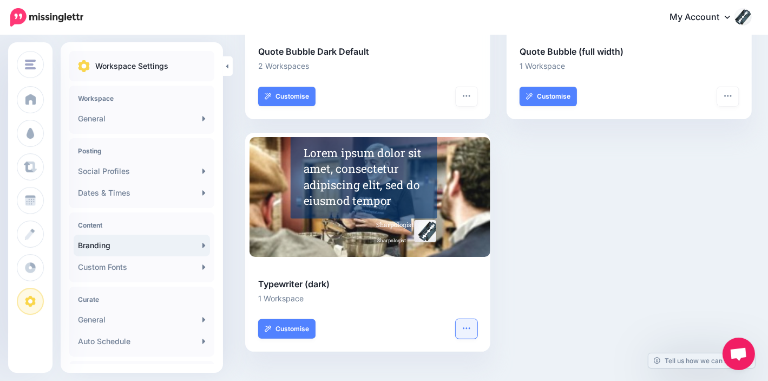
click at [471, 330] on icon "button" at bounding box center [466, 328] width 9 height 9
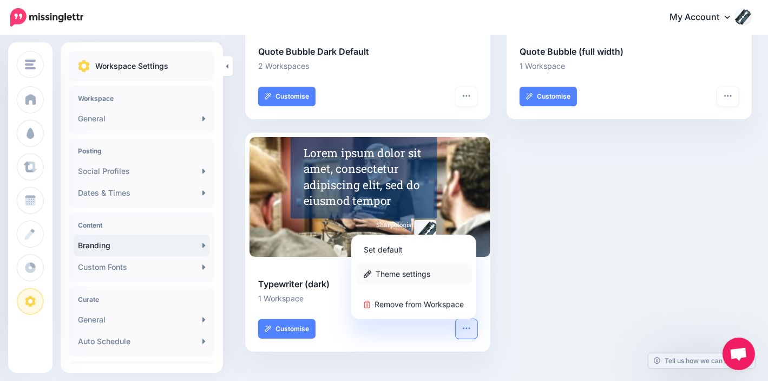
click at [431, 275] on link "Theme settings" at bounding box center [414, 273] width 116 height 21
type input "**********"
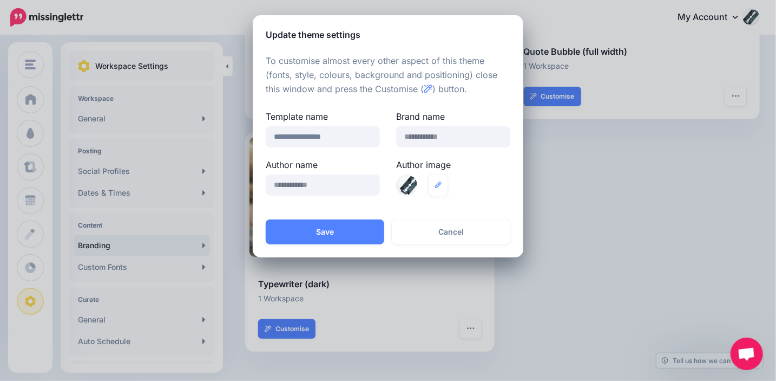
click at [409, 188] on div at bounding box center [406, 184] width 21 height 21
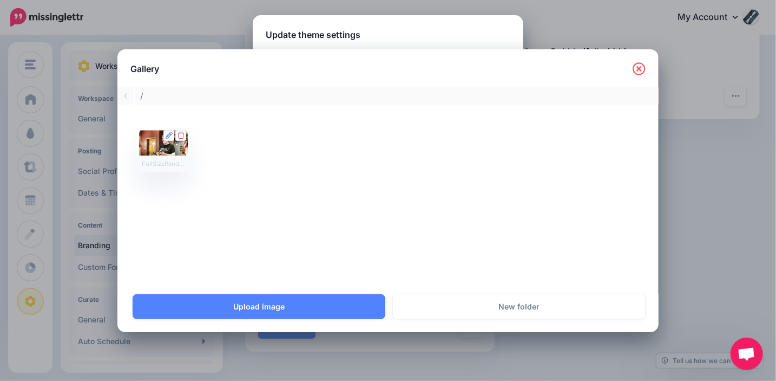
click at [167, 141] on div at bounding box center [163, 149] width 49 height 41
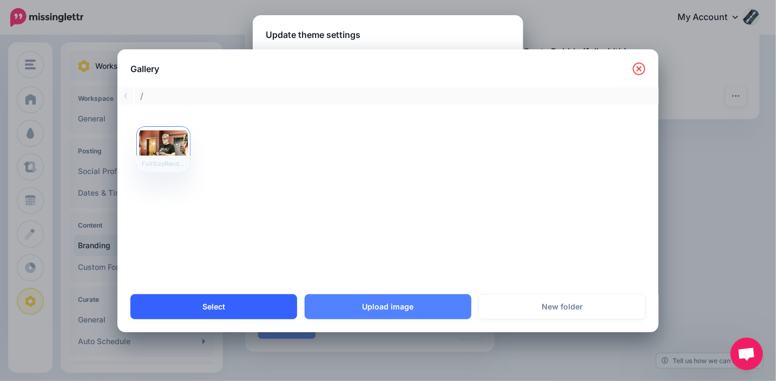
click at [257, 311] on link "Select" at bounding box center [213, 306] width 167 height 25
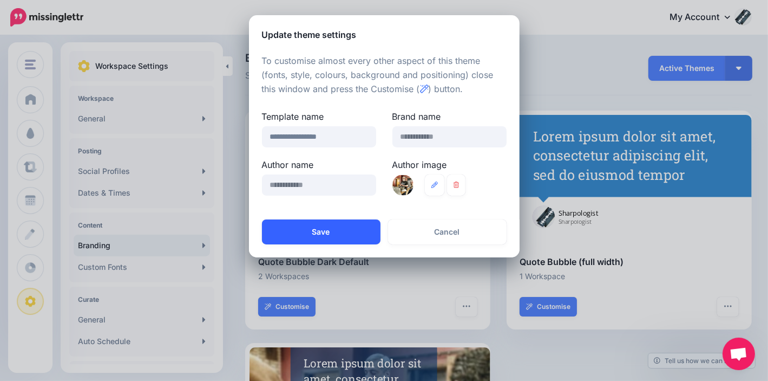
click at [349, 237] on button "Save" at bounding box center [321, 231] width 119 height 25
click at [327, 231] on button "Save" at bounding box center [321, 231] width 119 height 25
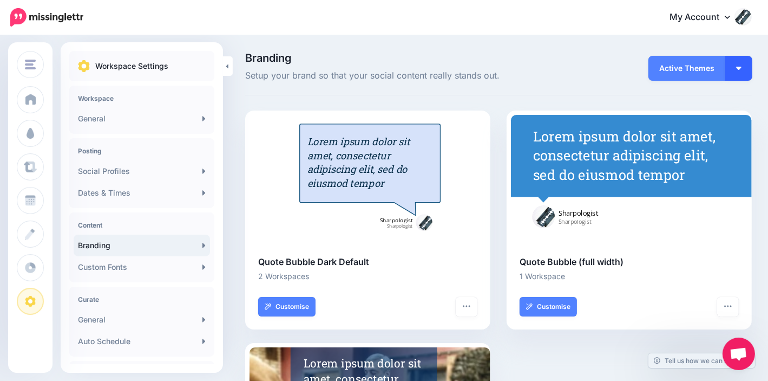
click at [753, 75] on button "button" at bounding box center [739, 68] width 27 height 25
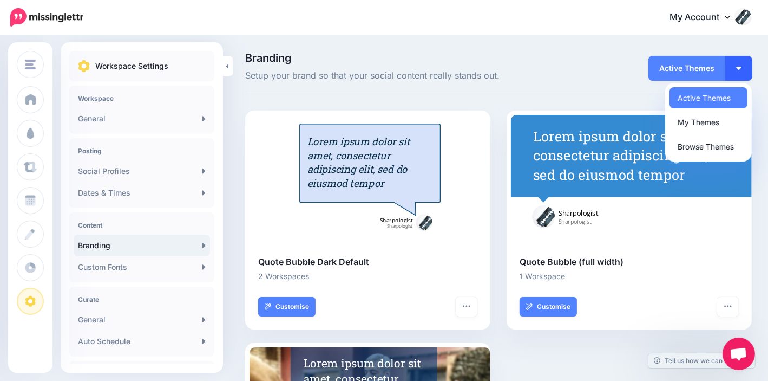
click at [753, 75] on button "button" at bounding box center [739, 68] width 27 height 25
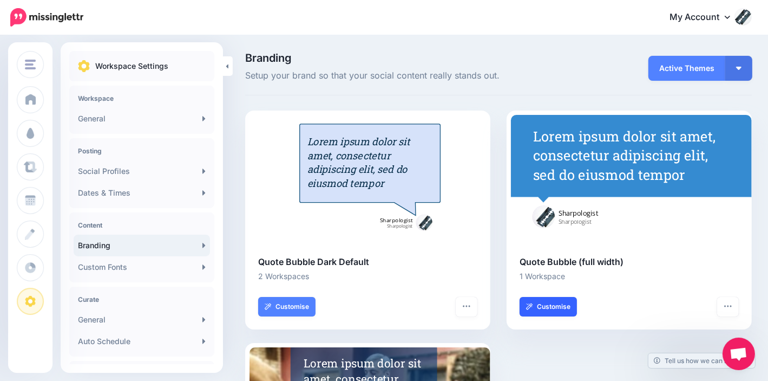
click at [557, 306] on link "Customise" at bounding box center [548, 306] width 57 height 19
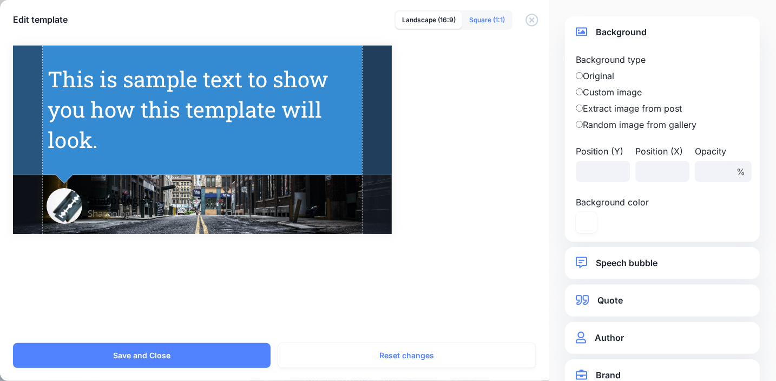
click at [490, 19] on link "Square (1:1)" at bounding box center [487, 19] width 49 height 17
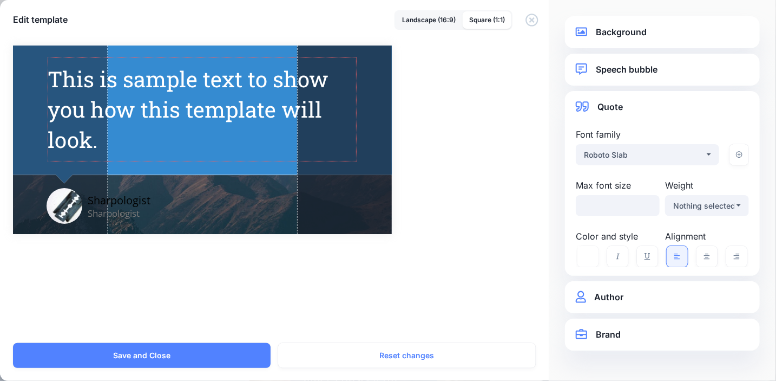
click at [256, 81] on div "This is sample text to show you how this template will look." at bounding box center [202, 109] width 309 height 91
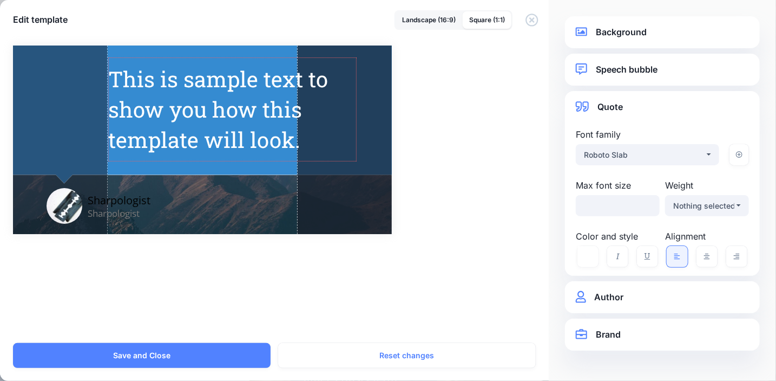
drag, startPoint x: 50, startPoint y: 90, endPoint x: 110, endPoint y: 95, distance: 60.8
click at [110, 95] on div at bounding box center [110, 109] width 5 height 104
drag, startPoint x: 355, startPoint y: 97, endPoint x: 431, endPoint y: 64, distance: 82.5
click at [431, 64] on div "Combined Shape Created with Sketch. Sharpologist Sharpologist / Opacity" at bounding box center [388, 139] width 750 height 188
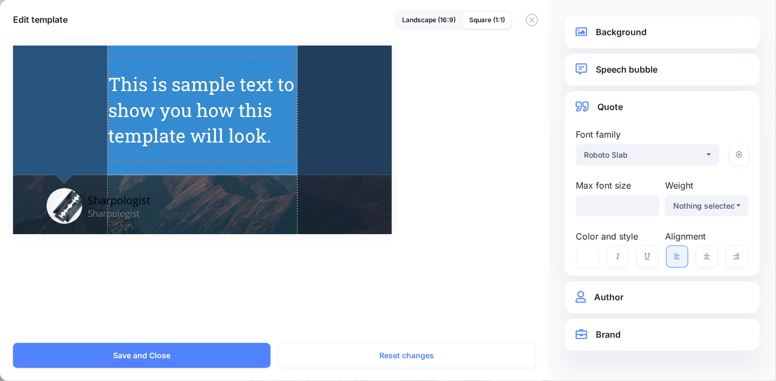
drag, startPoint x: 356, startPoint y: 85, endPoint x: 294, endPoint y: 92, distance: 62.6
click at [294, 92] on div at bounding box center [291, 109] width 5 height 104
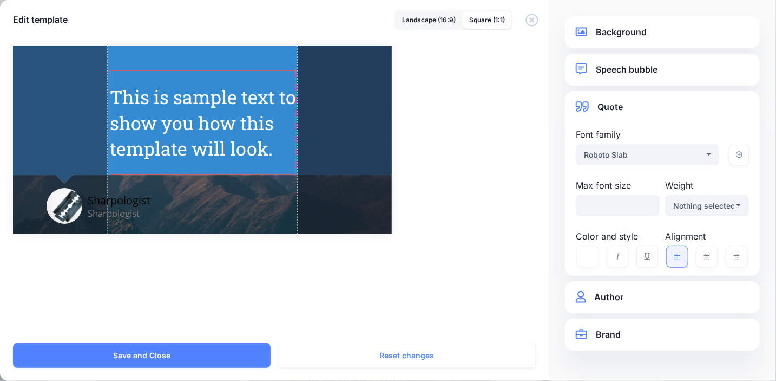
drag, startPoint x: 220, startPoint y: 106, endPoint x: 222, endPoint y: 119, distance: 13.1
click at [222, 119] on div "This is sample text to show you how this template will look." at bounding box center [203, 122] width 186 height 77
click at [553, 197] on div "Background Background type Original Background image Gallery folder / * %" at bounding box center [662, 190] width 227 height 381
click at [492, 198] on div "Combined Shape Created with Sketch. Sharpologist Sharpologist / Opacity" at bounding box center [388, 139] width 750 height 188
click at [636, 301] on link "Author" at bounding box center [662, 297] width 173 height 15
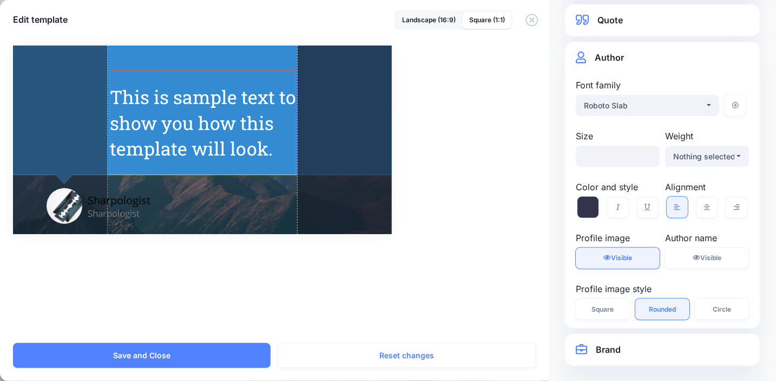
scroll to position [87, 0]
click at [617, 259] on span "Visible" at bounding box center [621, 257] width 21 height 8
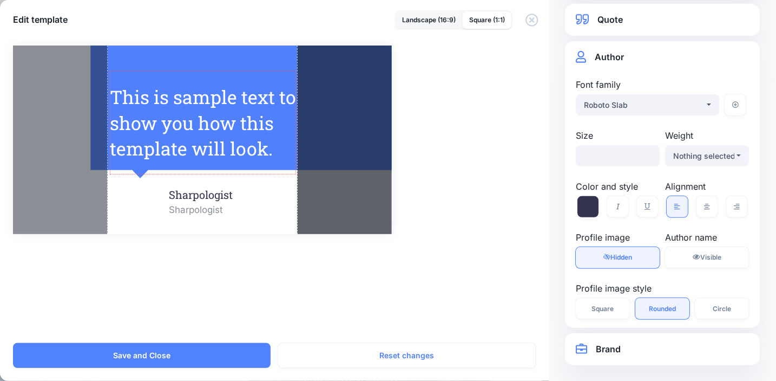
click at [617, 259] on span "Hidden" at bounding box center [622, 257] width 22 height 8
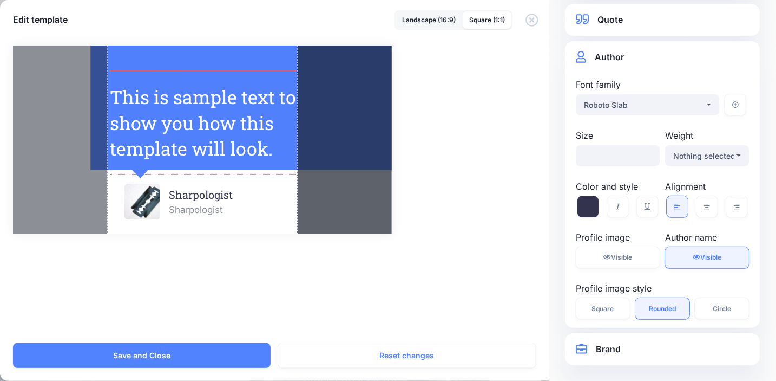
click at [717, 250] on link "Visible Hidden" at bounding box center [707, 257] width 84 height 21
click at [609, 348] on link "Brand" at bounding box center [662, 349] width 173 height 15
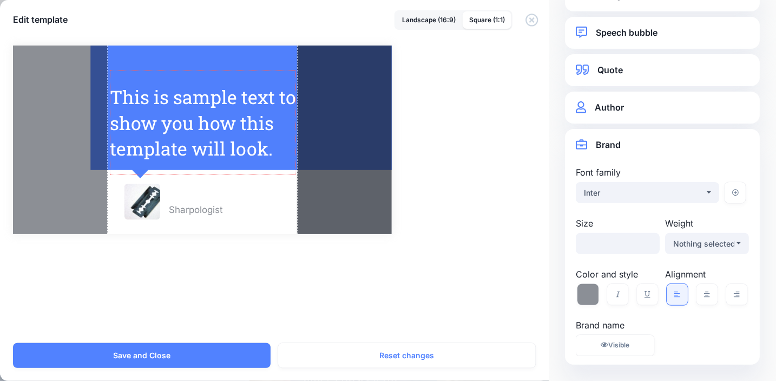
scroll to position [37, 0]
click at [697, 191] on div "Inter" at bounding box center [644, 192] width 121 height 13
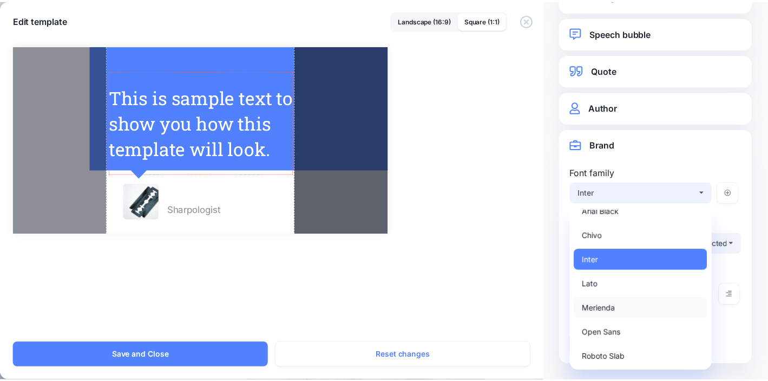
scroll to position [10, 0]
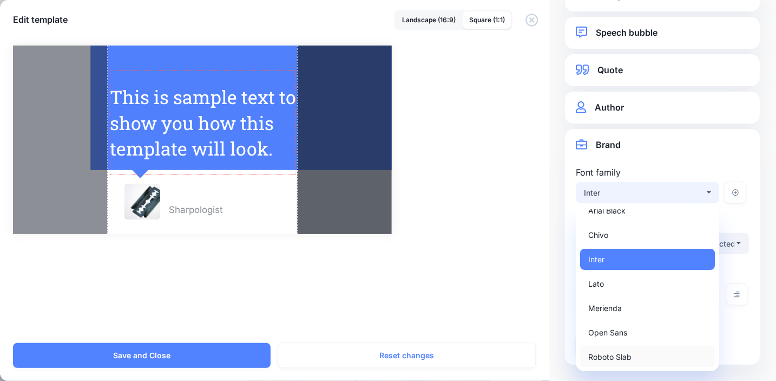
click at [641, 354] on link "Roboto Slab" at bounding box center [647, 356] width 135 height 21
select select "***"
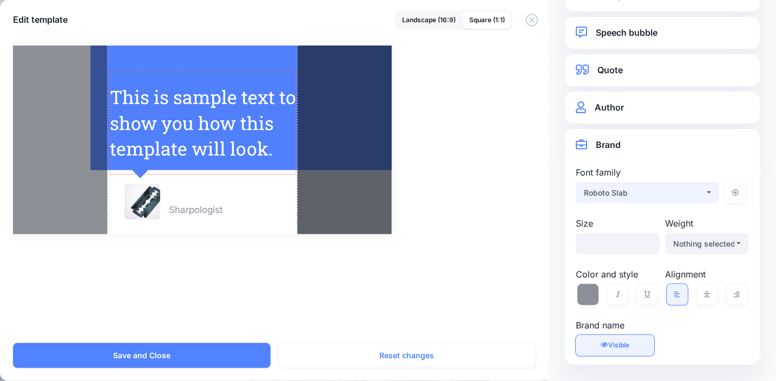
select select "***"
click at [631, 112] on link "Author" at bounding box center [662, 107] width 173 height 15
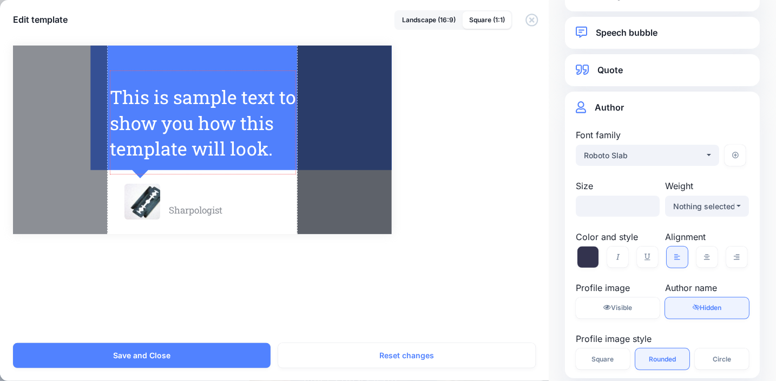
click at [559, 153] on div "Background Background type Original Background image Gallery folder / * %" at bounding box center [662, 190] width 227 height 381
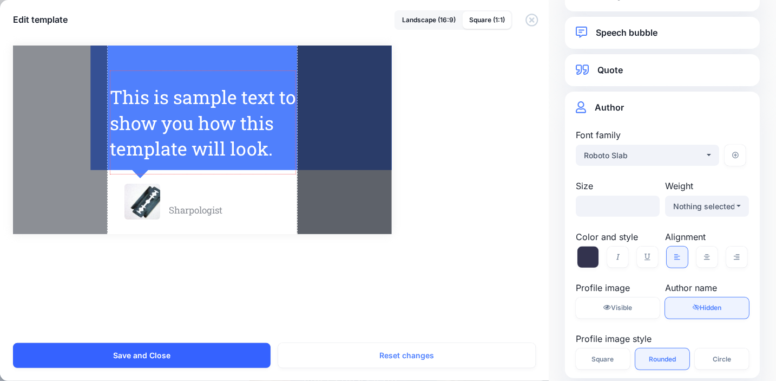
click at [182, 354] on button "Save and Close" at bounding box center [142, 355] width 258 height 25
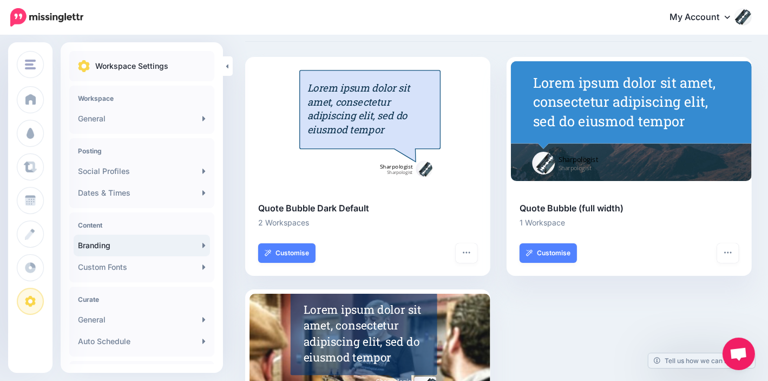
scroll to position [0, 0]
